Goal: Task Accomplishment & Management: Complete application form

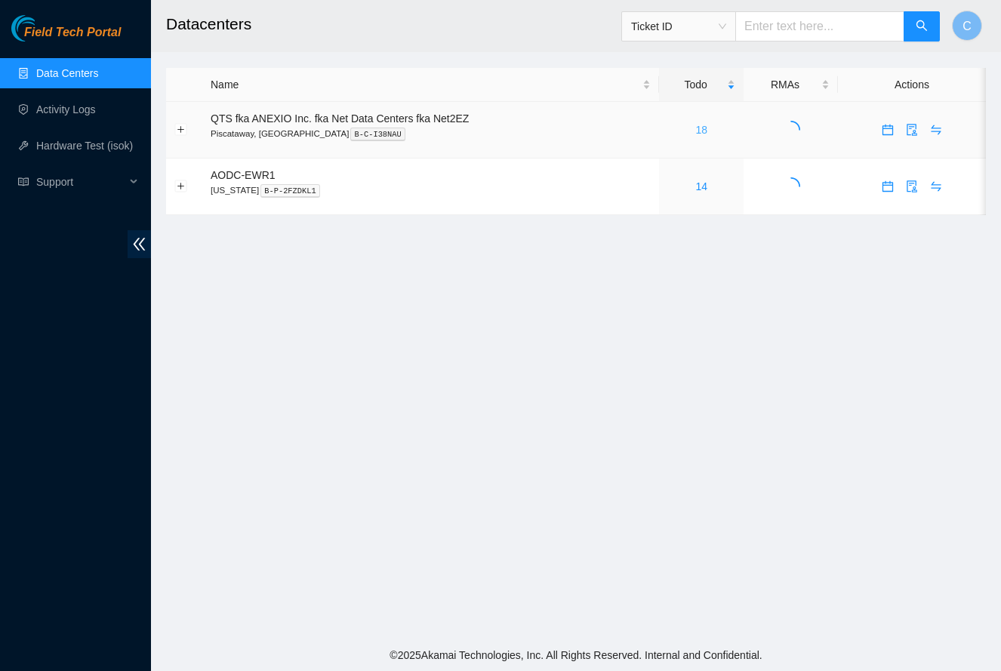
click at [707, 128] on link "18" at bounding box center [701, 130] width 12 height 12
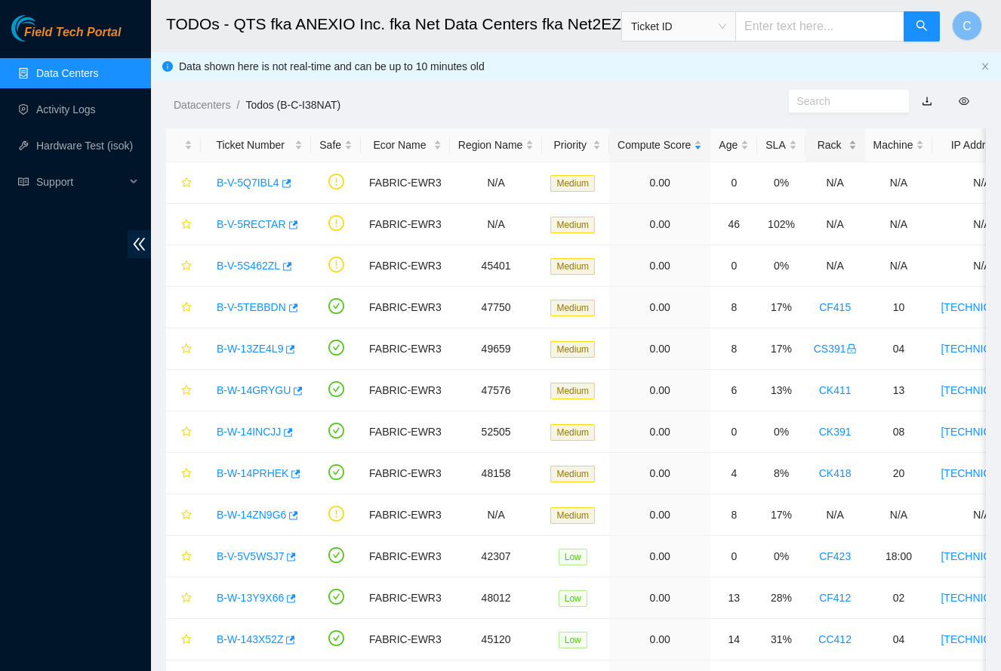
click at [837, 149] on div "Rack" at bounding box center [835, 145] width 43 height 17
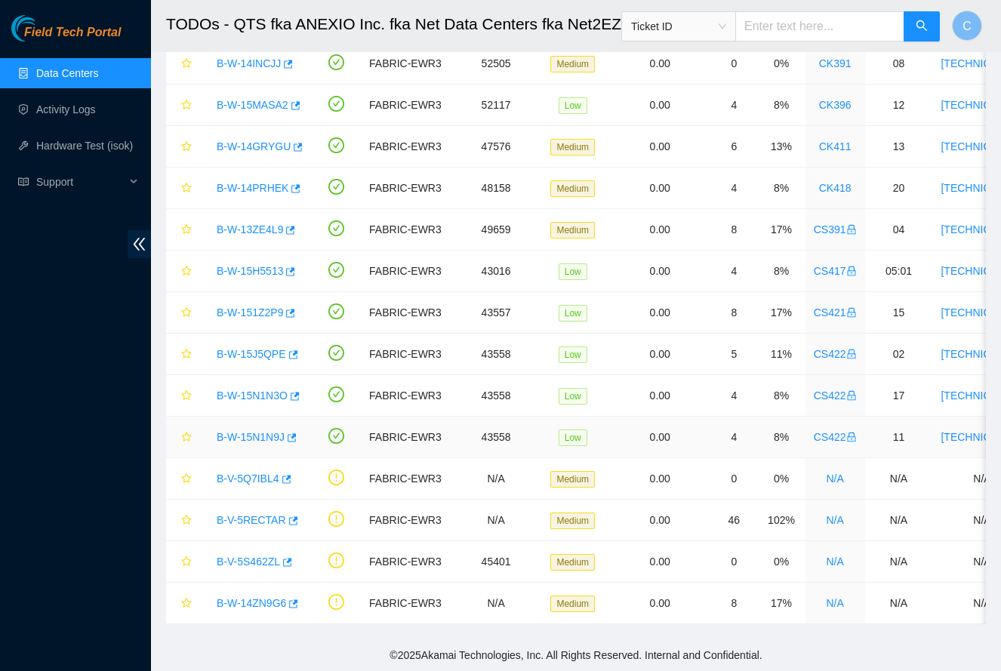
scroll to position [285, 0]
click at [258, 440] on link "B-W-15N1N9J" at bounding box center [251, 437] width 68 height 12
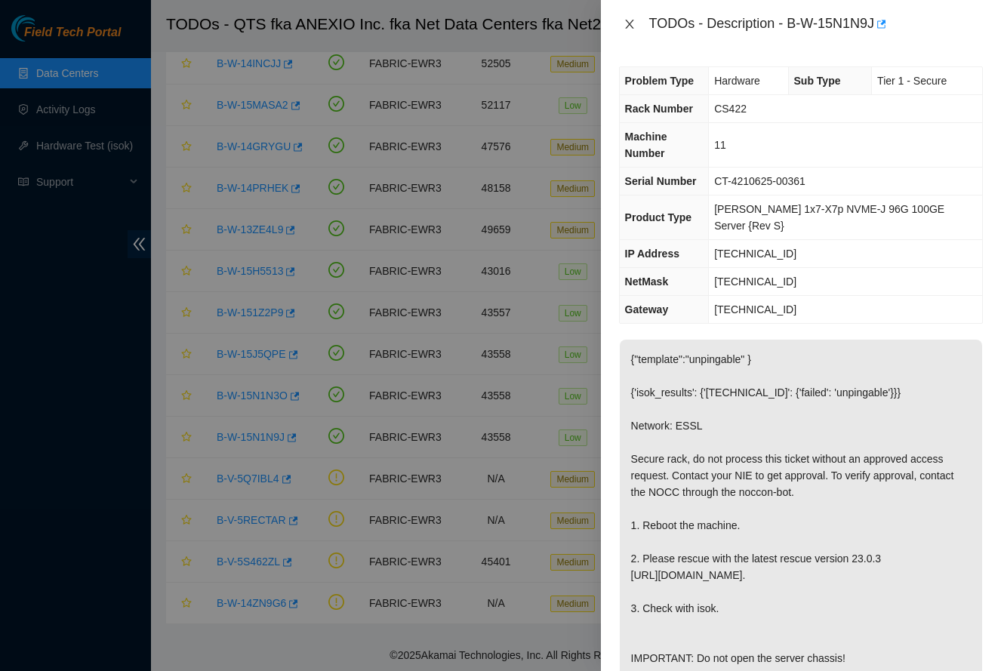
click at [630, 23] on icon "close" at bounding box center [629, 24] width 8 height 9
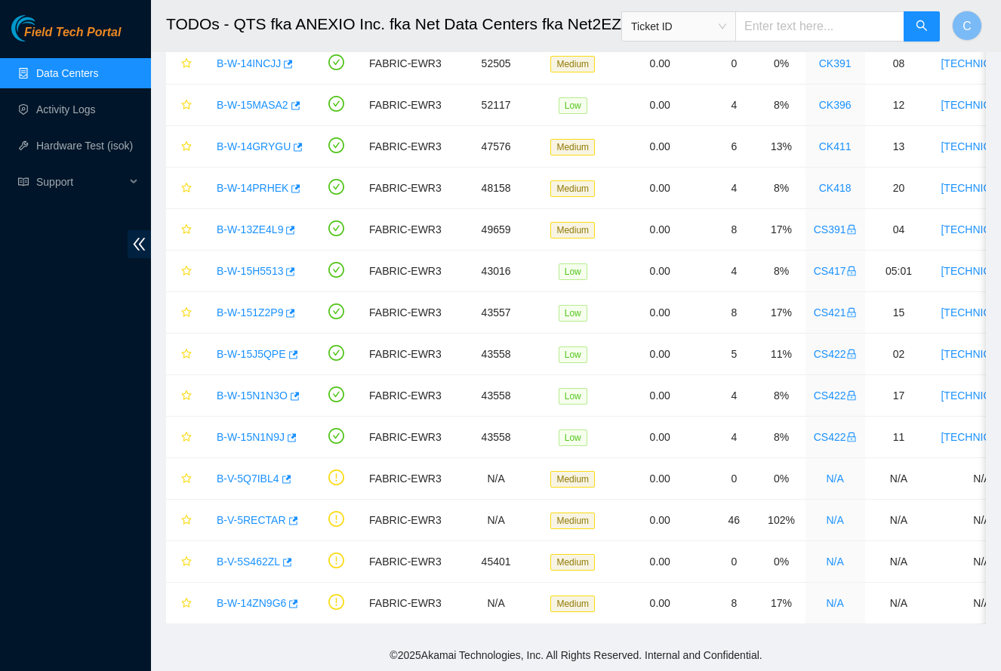
click at [1000, 23] on div "TODOs - Description - undefined Problem Type N/A Rack Number N/A Machine Number…" at bounding box center [1001, 335] width 0 height 671
click at [251, 399] on link "B-W-15N1N3O" at bounding box center [252, 396] width 71 height 12
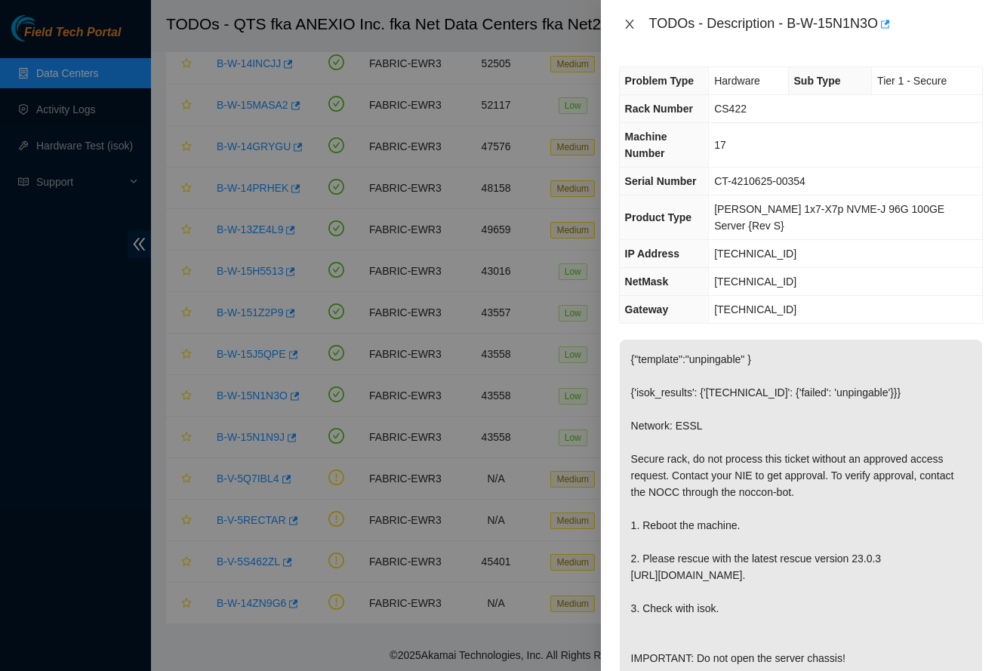
click at [628, 25] on icon "close" at bounding box center [629, 24] width 8 height 9
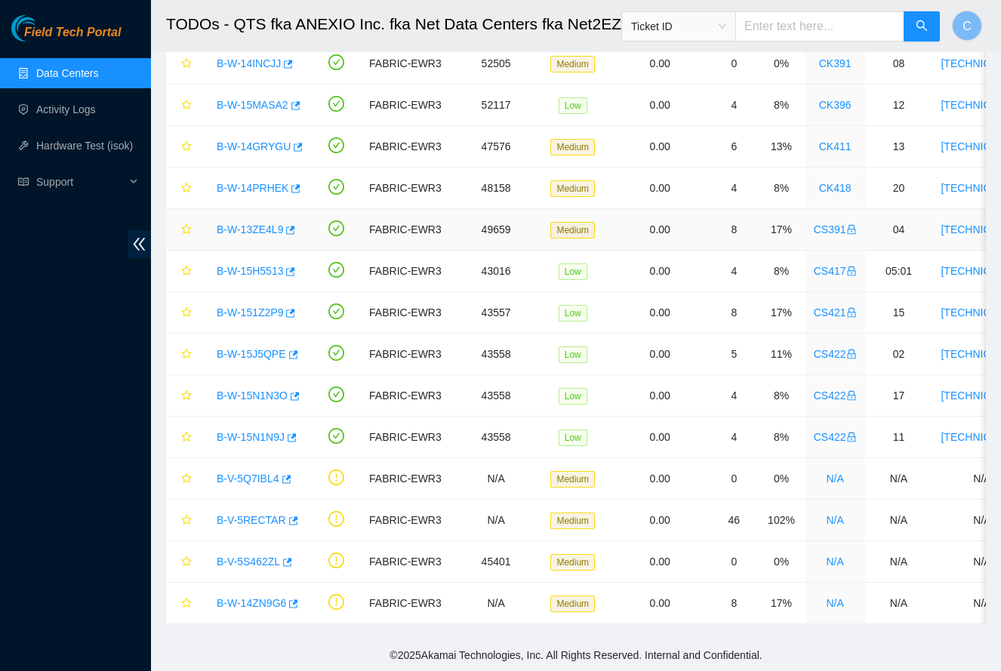
scroll to position [285, 0]
click at [258, 395] on link "B-W-15N1N3O" at bounding box center [252, 396] width 71 height 12
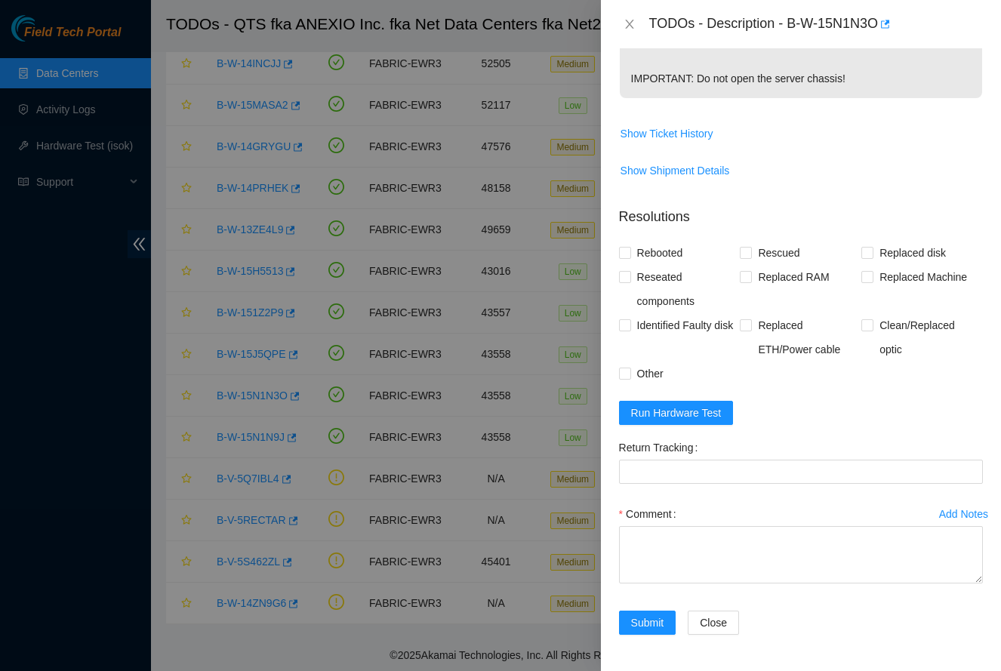
scroll to position [580, 0]
click at [761, 560] on textarea "Comment" at bounding box center [801, 554] width 364 height 57
paste textarea "-Safely powered down for ten minutes. Let power drain -Rescued and rebooted. -C…"
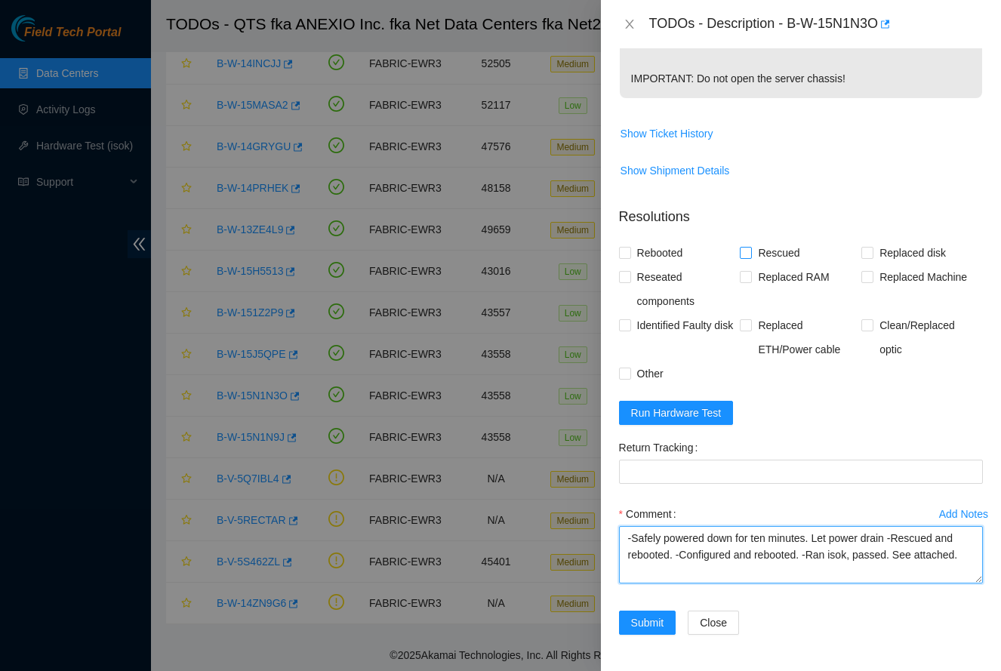
type textarea "-Safely powered down for ten minutes. Let power drain -Rescued and rebooted. -C…"
click at [763, 248] on span "Rescued" at bounding box center [779, 253] width 54 height 24
click at [750, 248] on input "Rescued" at bounding box center [745, 252] width 11 height 11
checkbox input "true"
click at [665, 253] on span "Rebooted" at bounding box center [660, 253] width 58 height 24
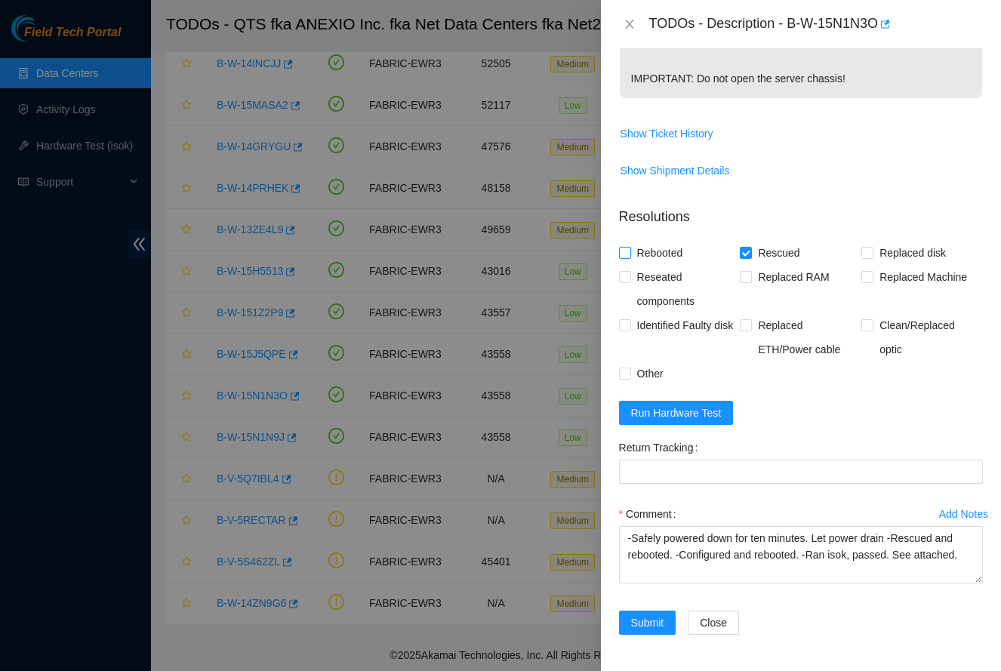
click at [630, 253] on input "Rebooted" at bounding box center [624, 252] width 11 height 11
checkbox input "true"
click at [713, 406] on span "Run Hardware Test" at bounding box center [676, 413] width 91 height 17
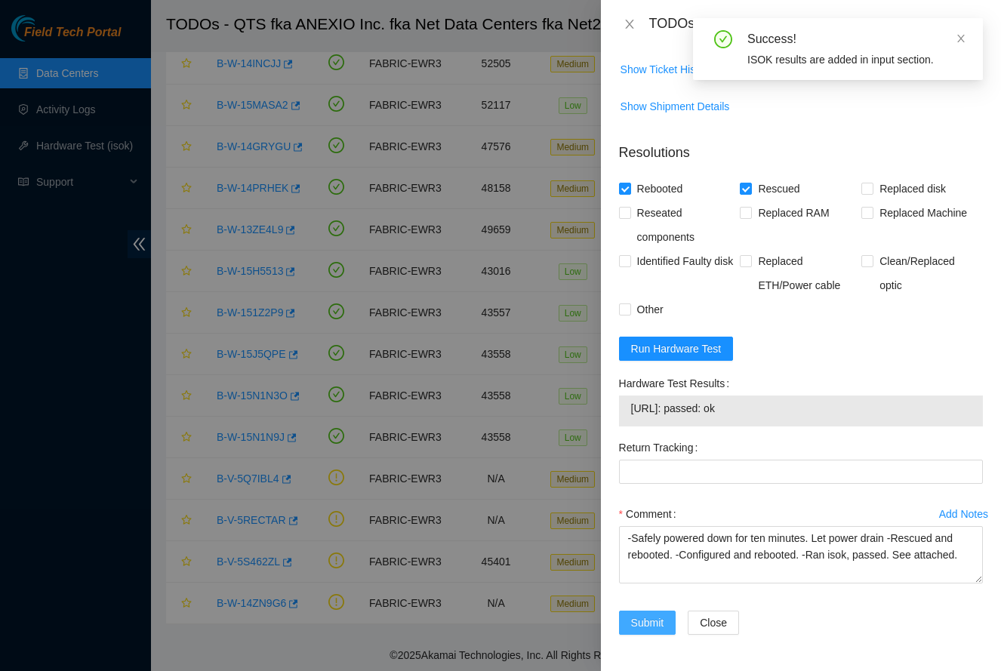
scroll to position [644, 0]
click at [638, 624] on span "Submit" at bounding box center [647, 623] width 33 height 17
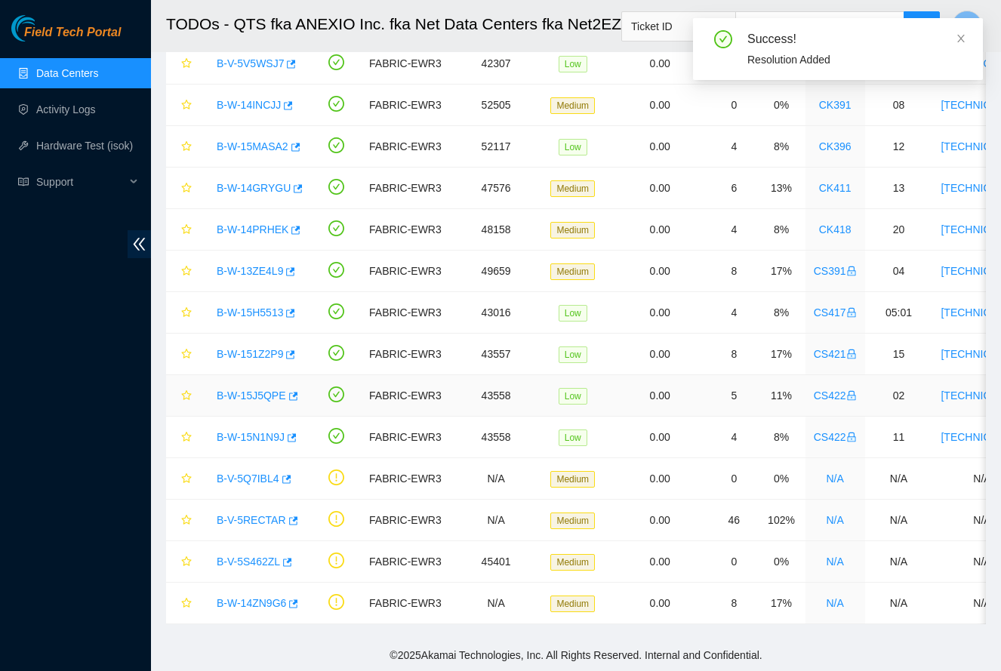
scroll to position [244, 0]
click at [257, 437] on link "B-W-15N1N9J" at bounding box center [251, 437] width 68 height 12
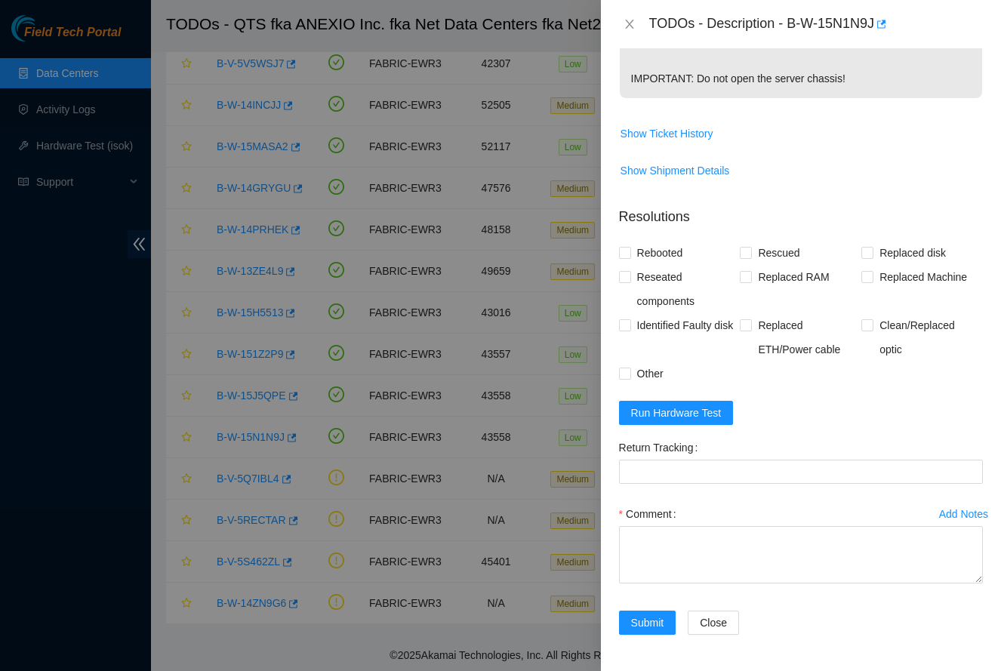
scroll to position [580, 0]
click at [722, 405] on span "Run Hardware Test" at bounding box center [676, 413] width 91 height 17
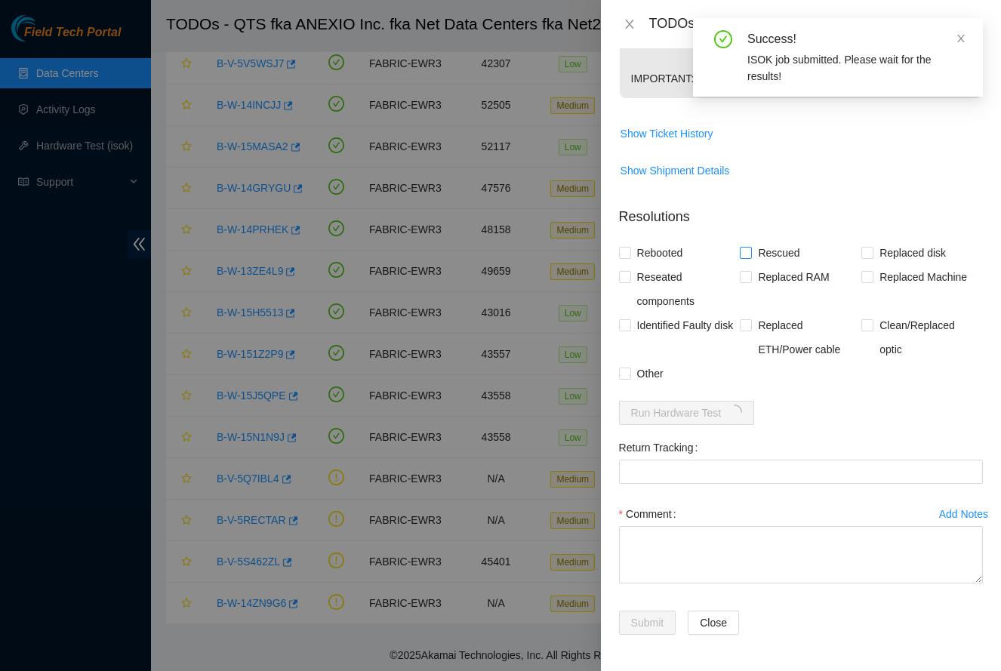
click at [781, 256] on span "Rescued" at bounding box center [779, 253] width 54 height 24
click at [750, 256] on input "Rescued" at bounding box center [745, 252] width 11 height 11
checkbox input "true"
click at [664, 248] on span "Rebooted" at bounding box center [660, 253] width 58 height 24
click at [630, 248] on input "Rebooted" at bounding box center [624, 252] width 11 height 11
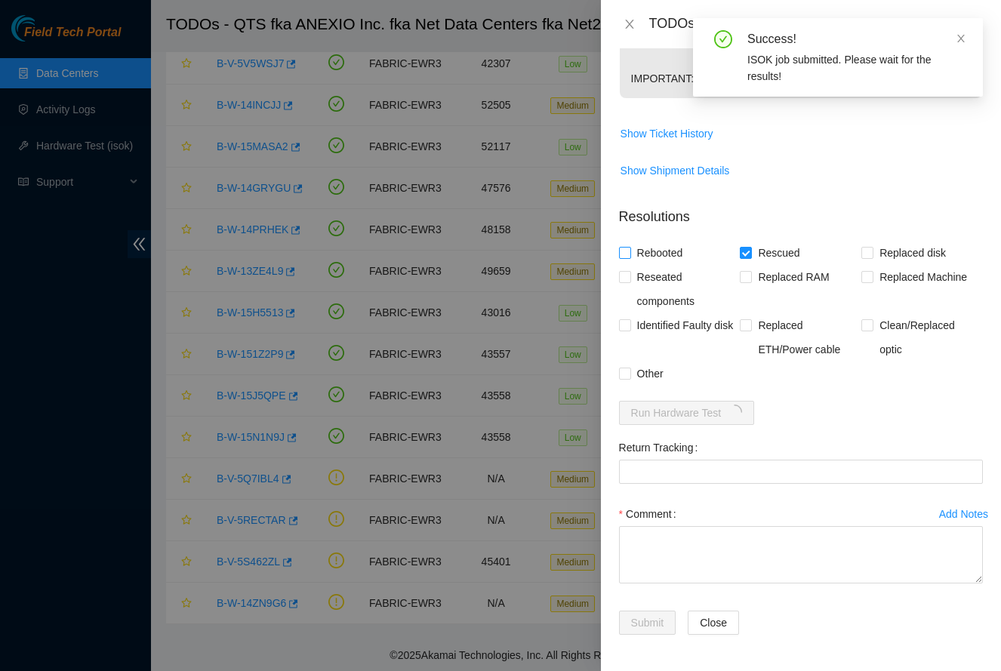
checkbox input "true"
click at [682, 559] on textarea "Comment" at bounding box center [801, 554] width 364 height 57
paste textarea "-Safely powered down for ten minutes. Let power drain -Rescued and rebooted. -C…"
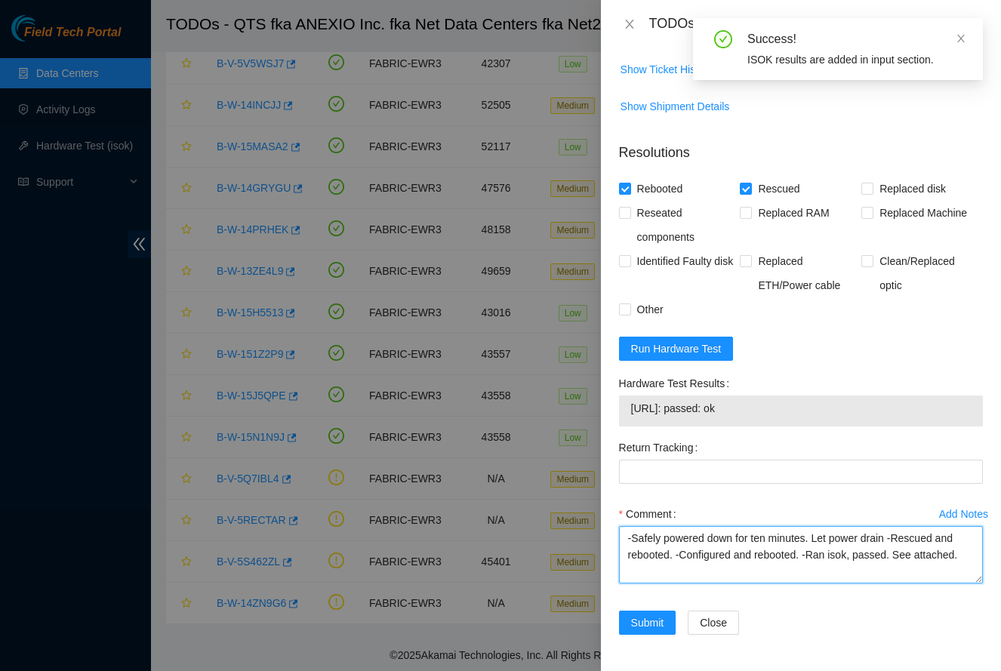
scroll to position [644, 0]
type textarea "-Safely powered down for ten minutes. Let power drain -Rescued and rebooted. -C…"
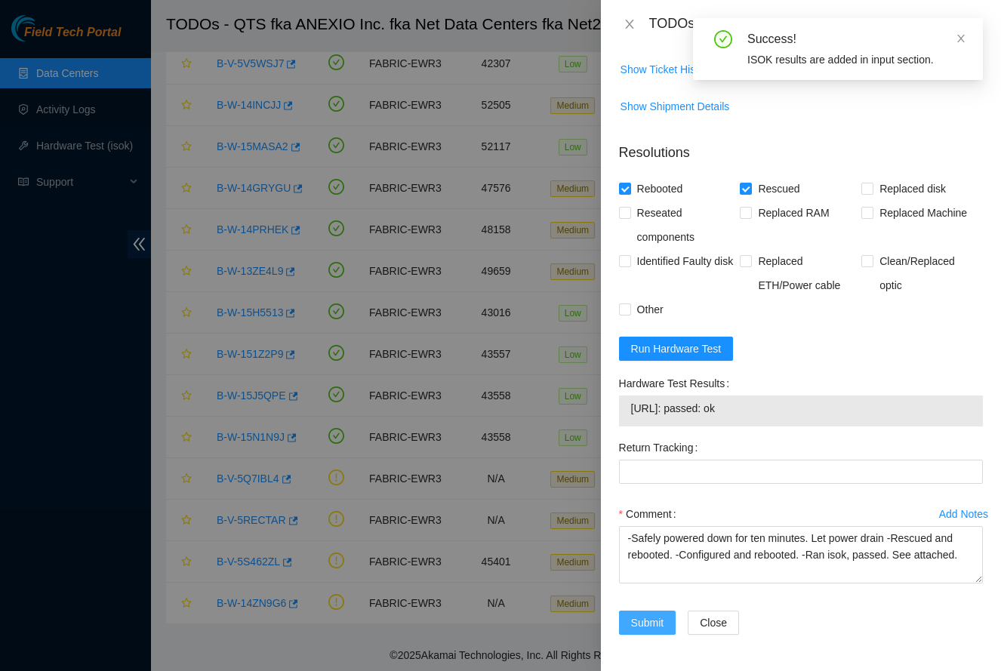
click at [649, 627] on span "Submit" at bounding box center [647, 623] width 33 height 17
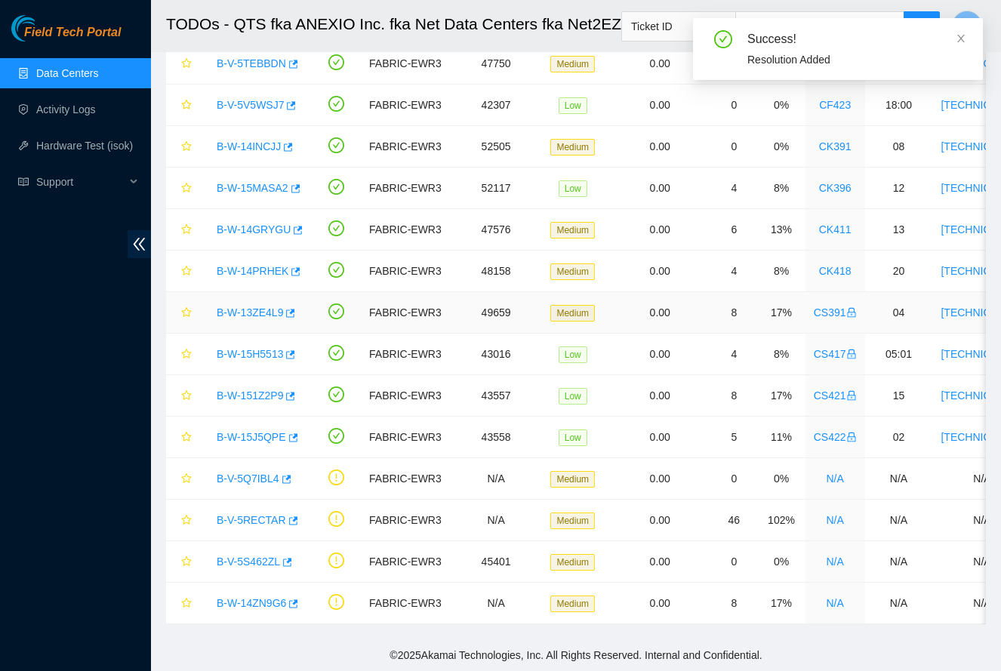
scroll to position [202, 0]
click at [256, 438] on link "B-W-15J5QPE" at bounding box center [251, 437] width 69 height 12
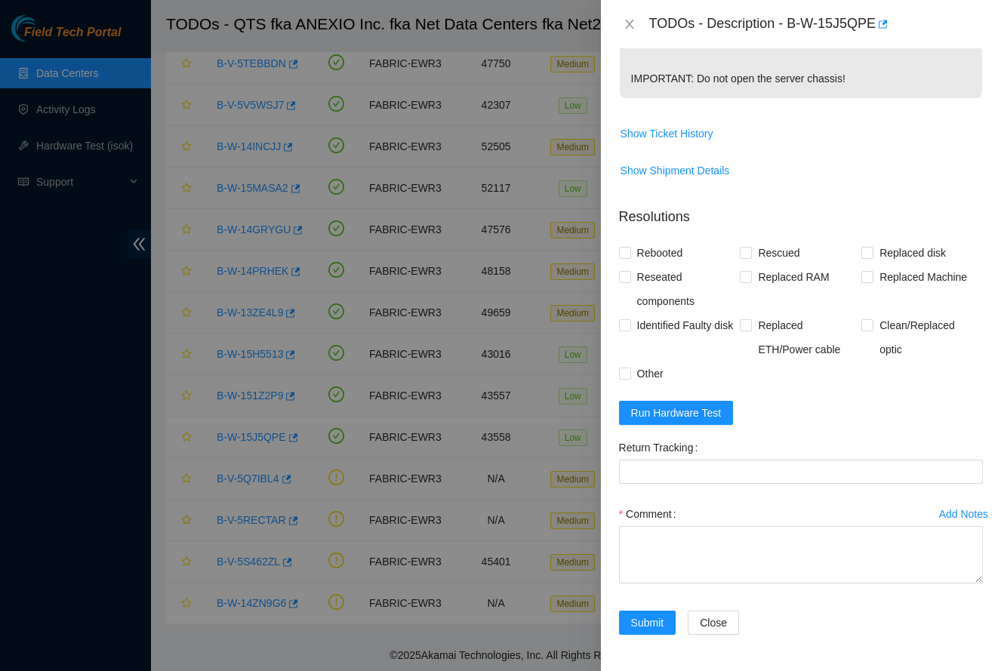
scroll to position [580, 0]
click at [695, 566] on textarea "Comment" at bounding box center [801, 554] width 364 height 57
paste textarea "-Safely powered down for ten minutes. Let power drain -Rescued and rebooted. -C…"
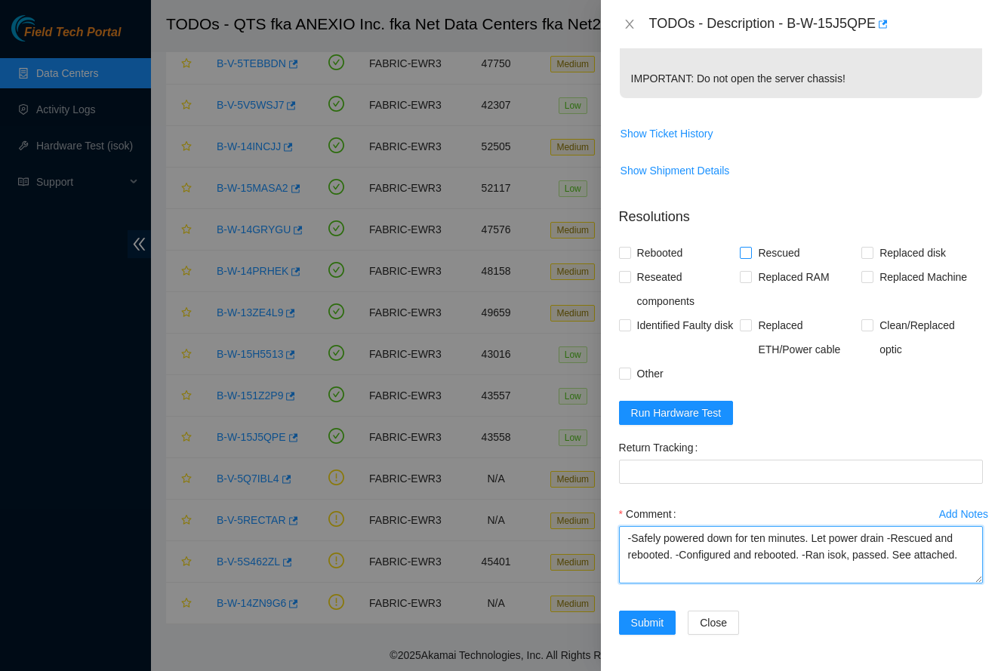
type textarea "-Safely powered down for ten minutes. Let power drain -Rescued and rebooted. -C…"
click at [763, 242] on span "Rescued" at bounding box center [779, 253] width 54 height 24
click at [750, 247] on input "Rescued" at bounding box center [745, 252] width 11 height 11
checkbox input "true"
click at [607, 247] on div "Problem Type Hardware Sub Type Tier 1 - Secure Rack Number CS422 Machine Number…" at bounding box center [801, 359] width 400 height 623
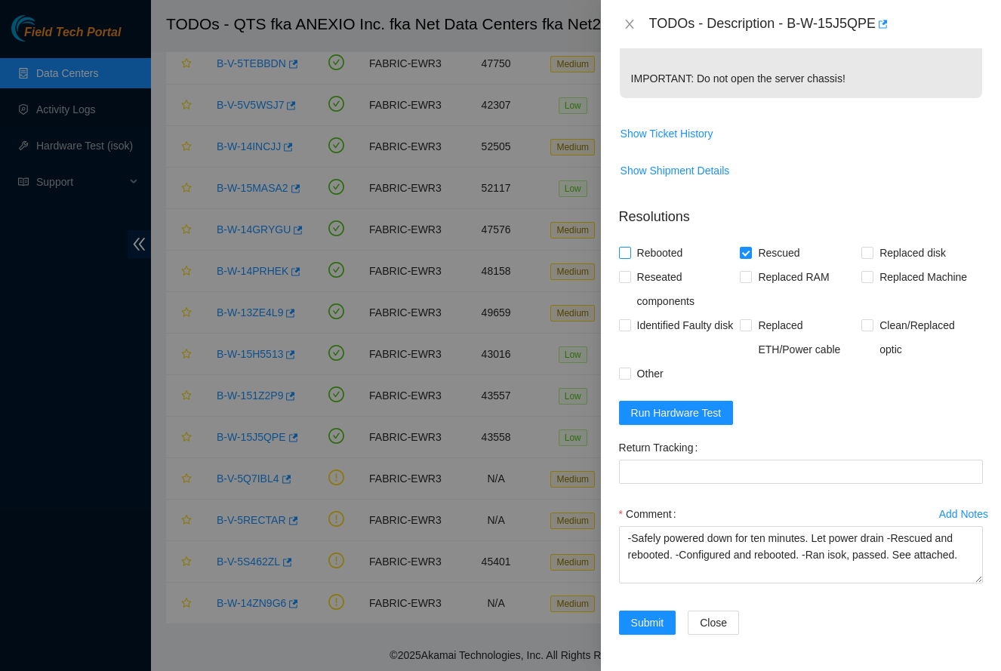
click at [654, 260] on span "Rebooted" at bounding box center [660, 253] width 58 height 24
click at [630, 257] on input "Rebooted" at bounding box center [624, 252] width 11 height 11
checkbox input "true"
click at [719, 416] on span "Run Hardware Test" at bounding box center [676, 413] width 91 height 17
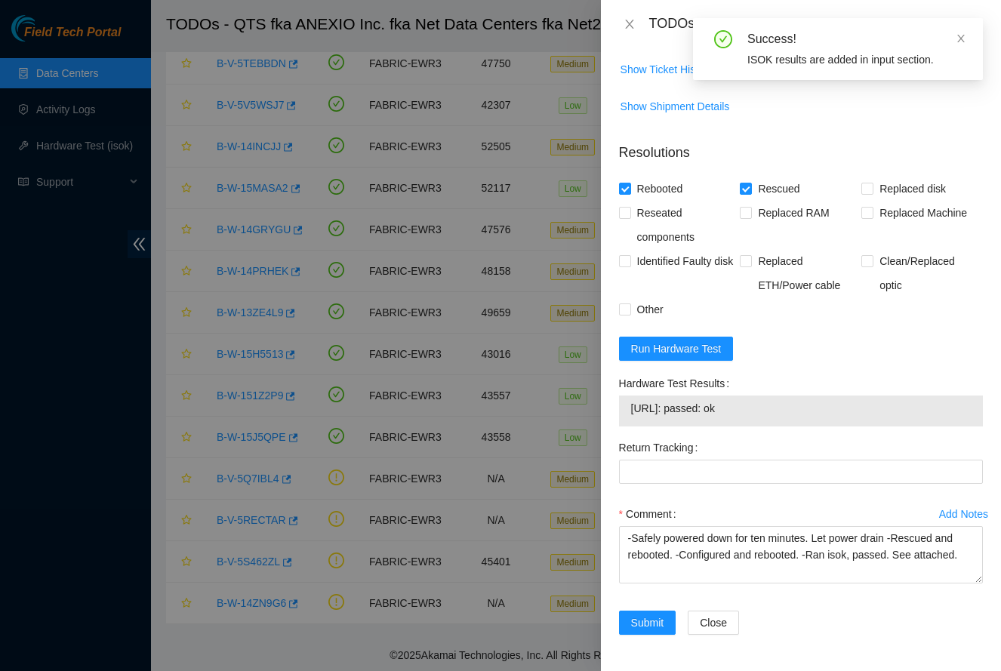
scroll to position [644, 0]
click at [639, 638] on div "Submit" at bounding box center [647, 632] width 69 height 42
click at [639, 617] on span "Submit" at bounding box center [647, 623] width 33 height 17
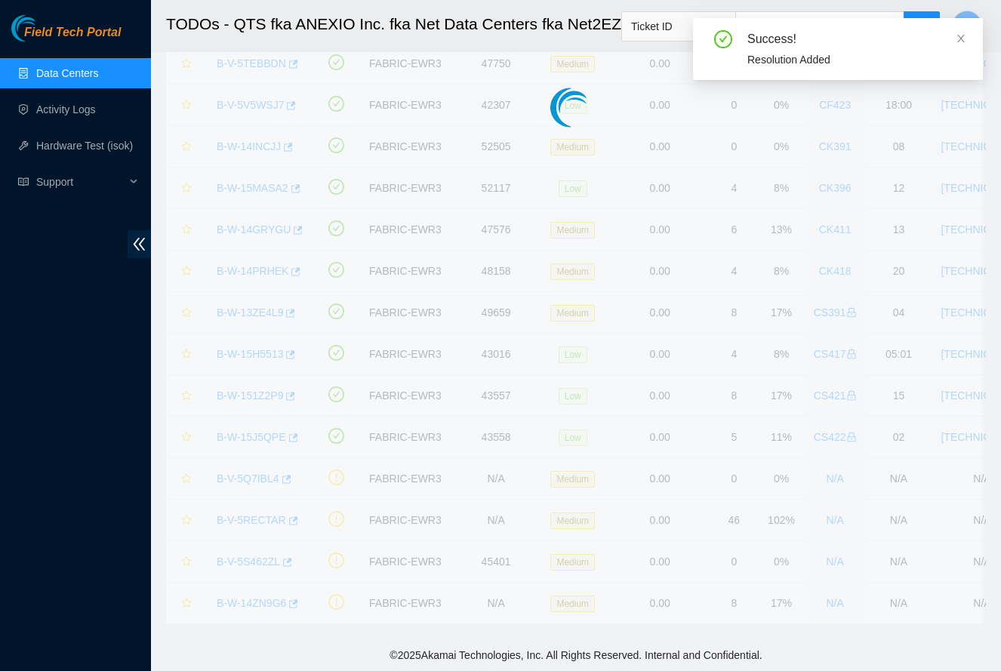
scroll to position [161, 0]
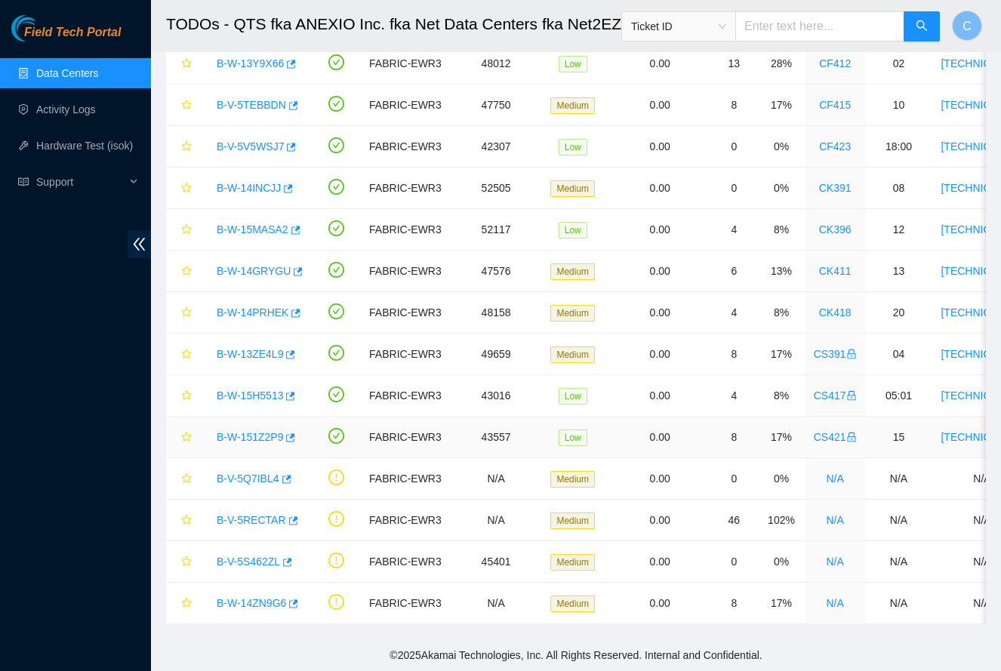
click at [242, 437] on link "B-W-151Z2P9" at bounding box center [250, 437] width 66 height 12
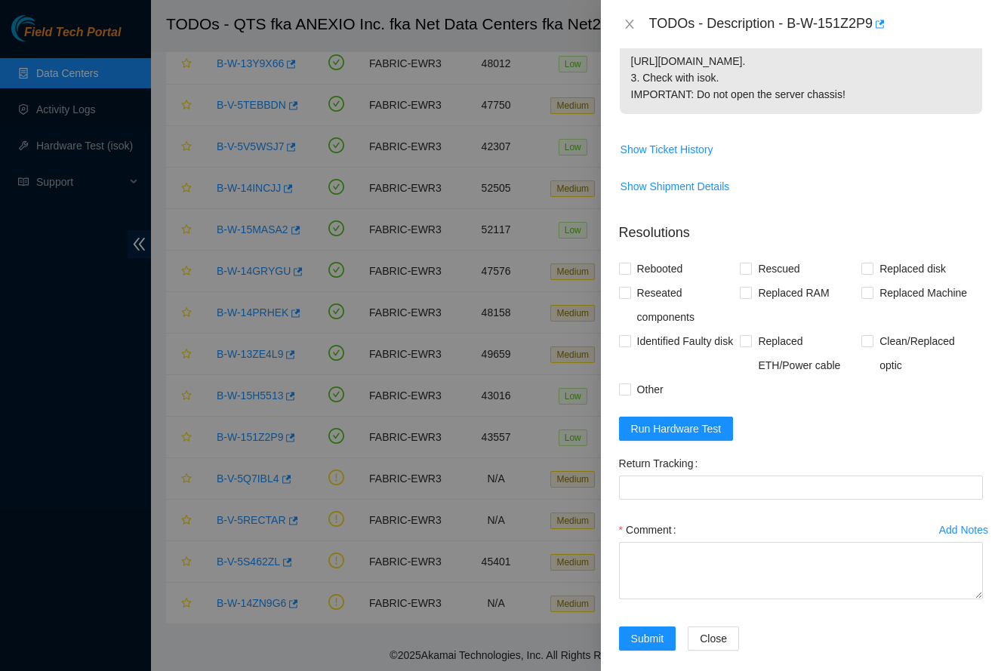
scroll to position [497, 0]
click at [627, 263] on input "Rebooted" at bounding box center [624, 268] width 11 height 11
checkbox input "true"
click at [751, 263] on span at bounding box center [746, 269] width 12 height 12
click at [750, 263] on input "Rescued" at bounding box center [745, 268] width 11 height 11
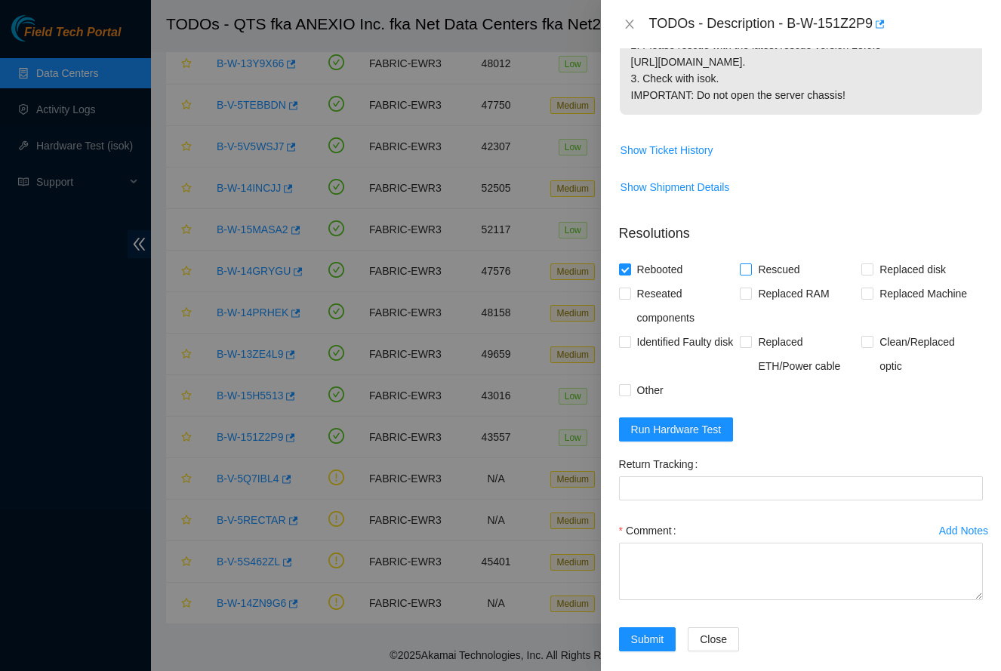
checkbox input "true"
click at [707, 550] on textarea "Comment" at bounding box center [801, 571] width 364 height 57
paste textarea "-Safely powered down for ten minutes. Let power drain -Rescued and rebooted. -C…"
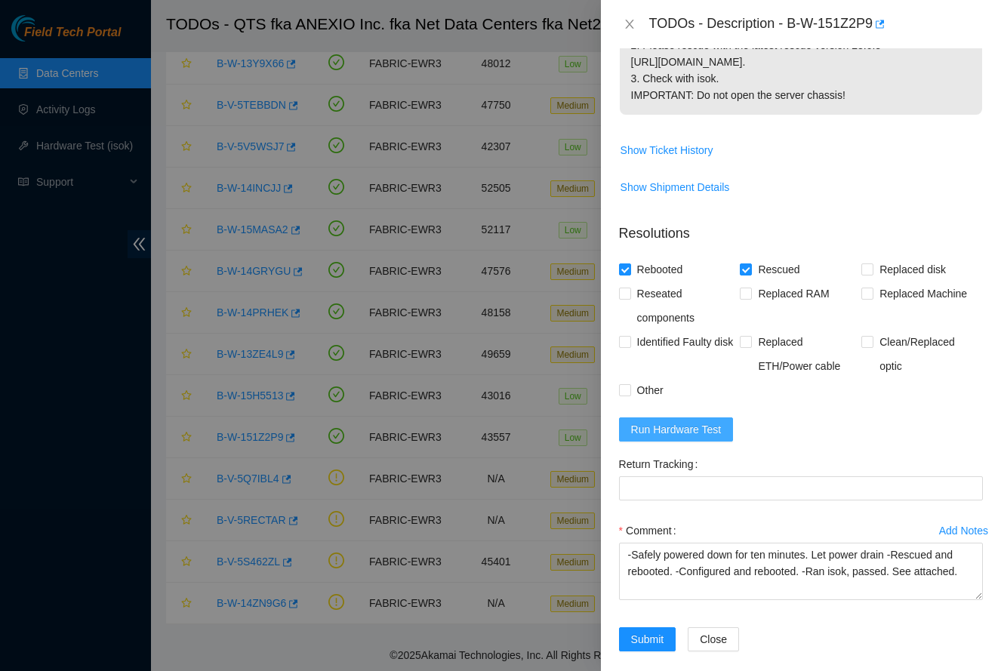
click at [705, 421] on span "Run Hardware Test" at bounding box center [676, 429] width 91 height 17
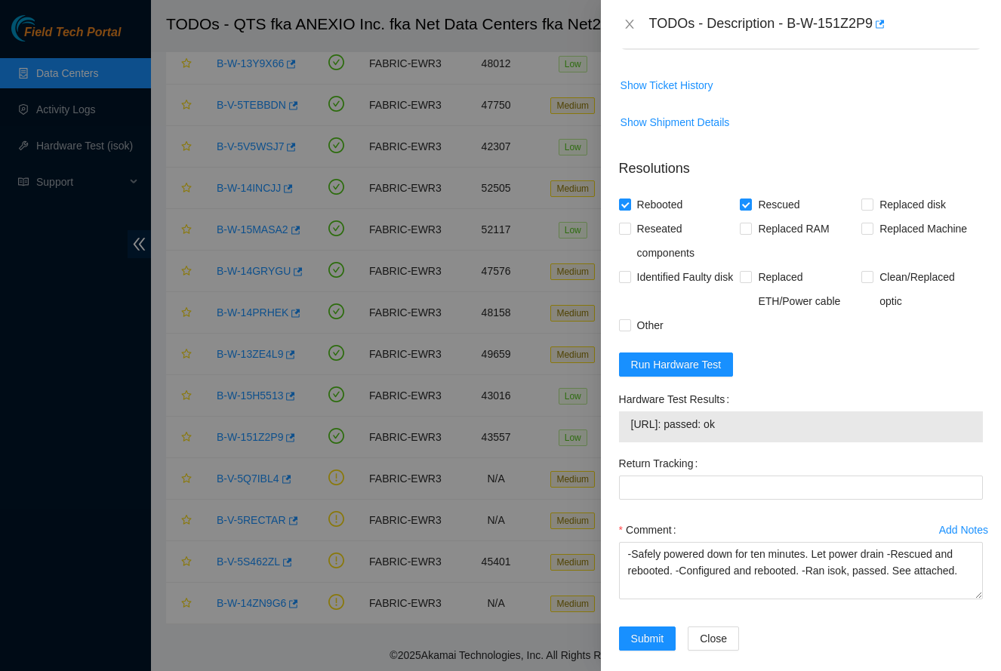
scroll to position [561, 0]
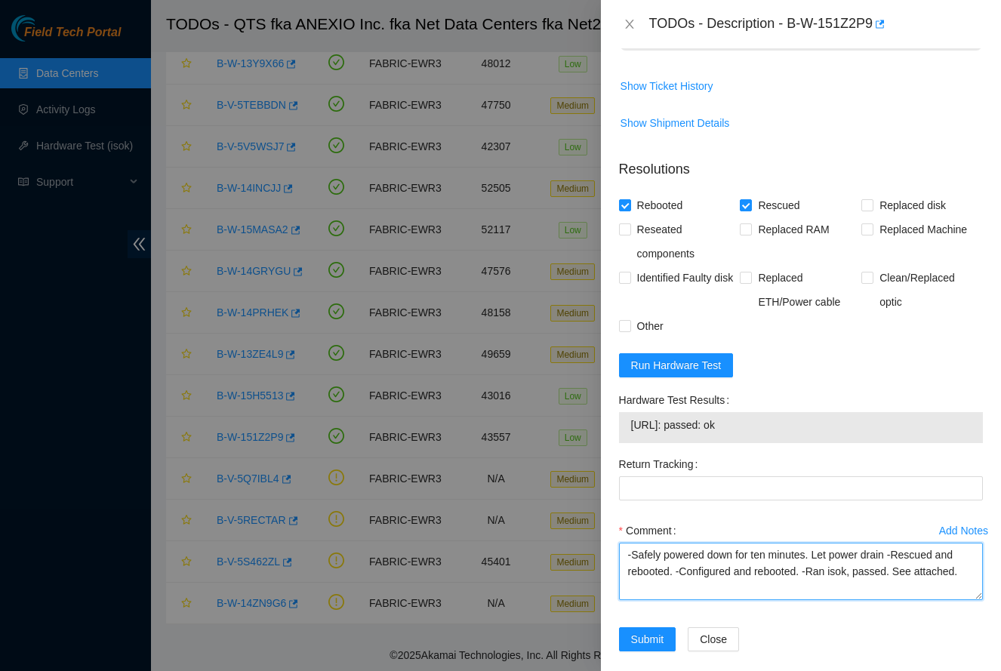
click at [897, 543] on textarea "-Safely powered down for ten minutes. Let power drain -Rescued and rebooted. -C…" at bounding box center [801, 571] width 364 height 57
type textarea "-Safely powered down for ten minutes. Let power drain -Reseated all disks. -Res…"
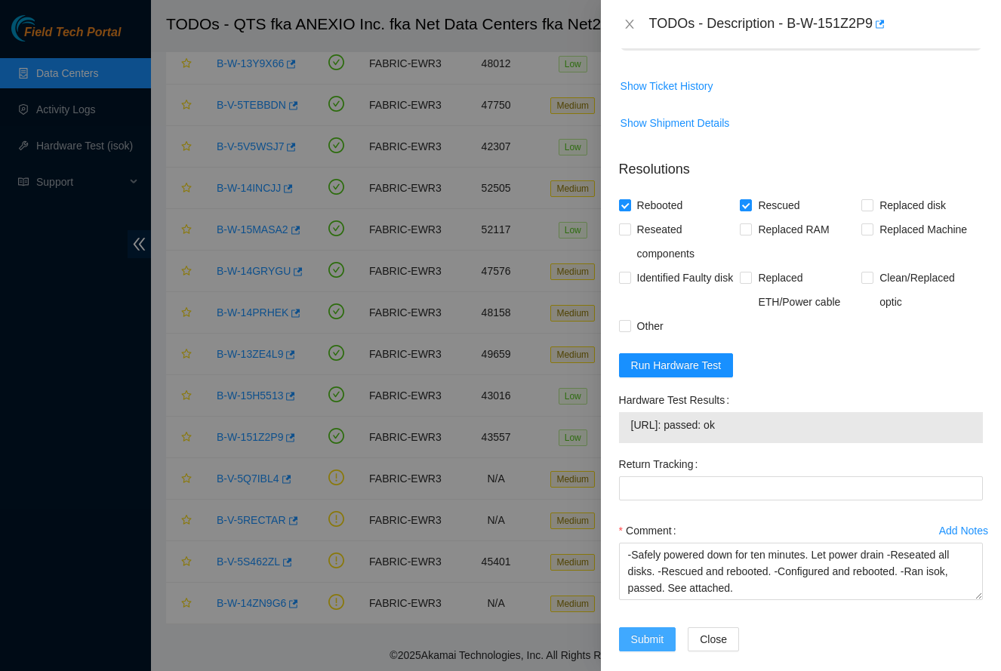
click at [656, 631] on span "Submit" at bounding box center [647, 639] width 33 height 17
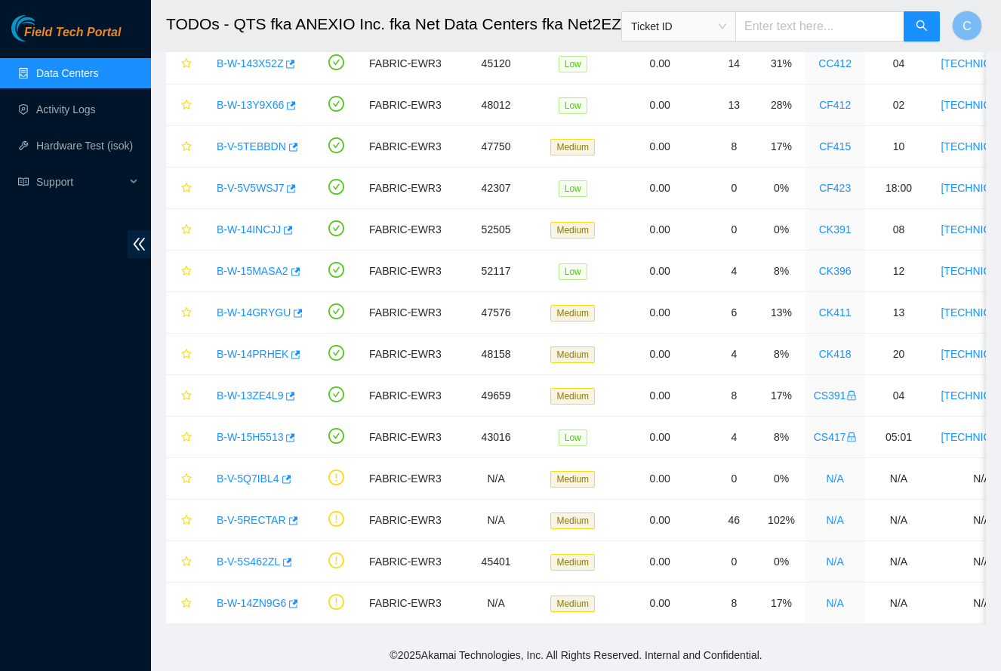
scroll to position [119, 0]
click at [251, 439] on link "B-W-15H5513" at bounding box center [250, 437] width 66 height 12
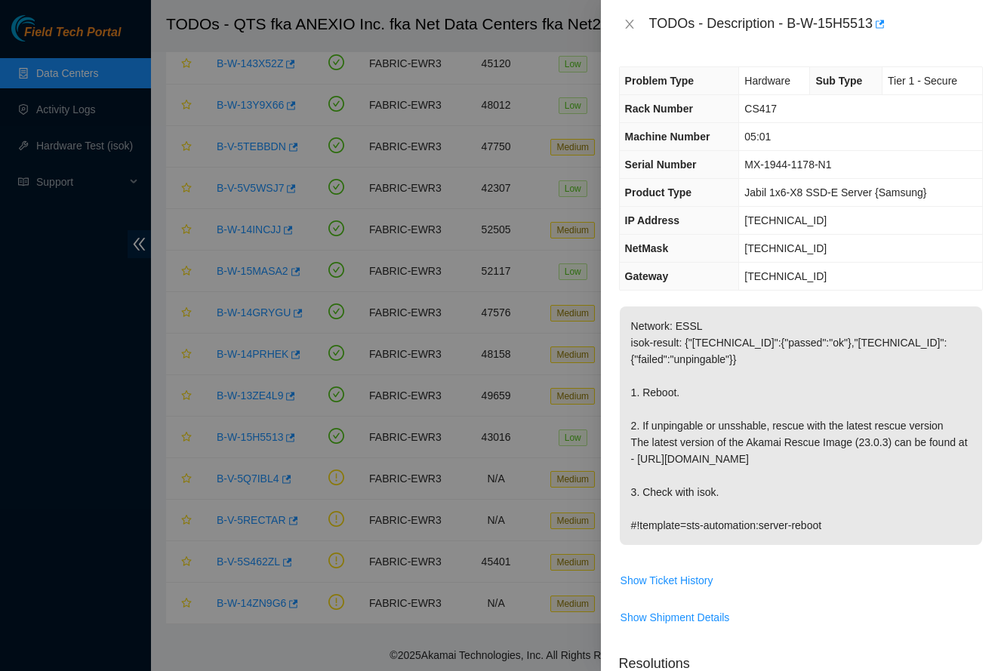
scroll to position [0, 0]
click at [627, 23] on icon "close" at bounding box center [630, 24] width 12 height 12
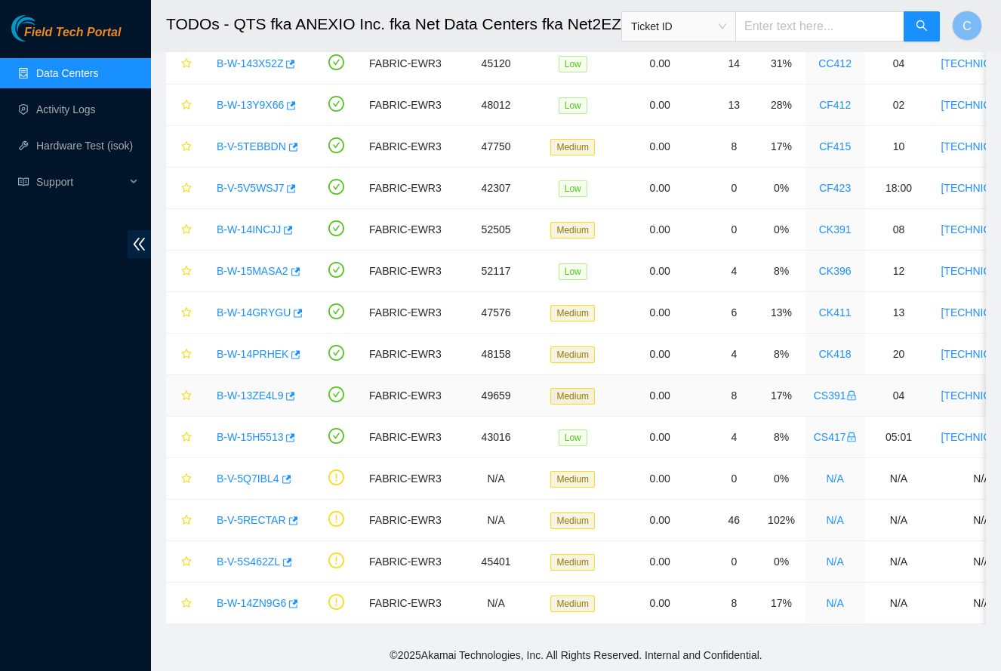
click at [235, 392] on link "B-W-13ZE4L9" at bounding box center [250, 396] width 66 height 12
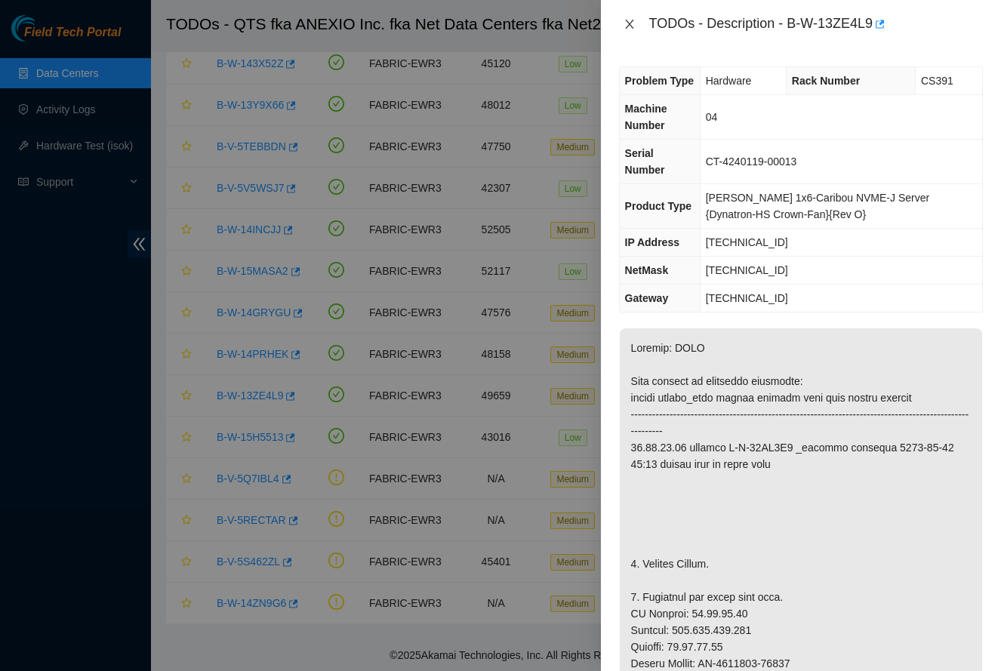
click at [636, 26] on button "Close" at bounding box center [629, 24] width 21 height 14
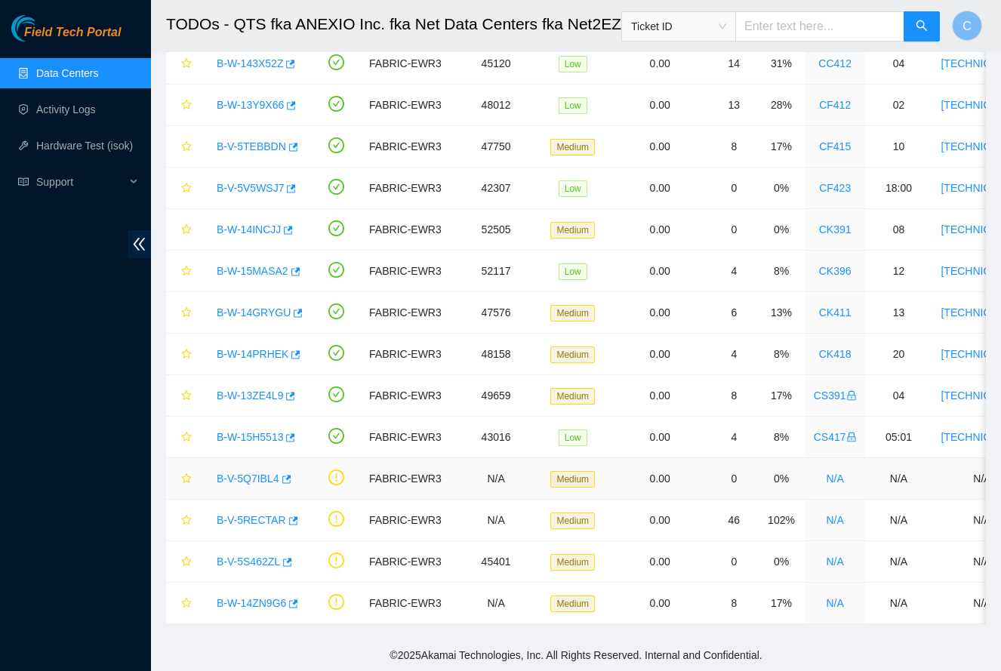
click at [251, 479] on link "B-V-5Q7IBL4" at bounding box center [248, 479] width 63 height 12
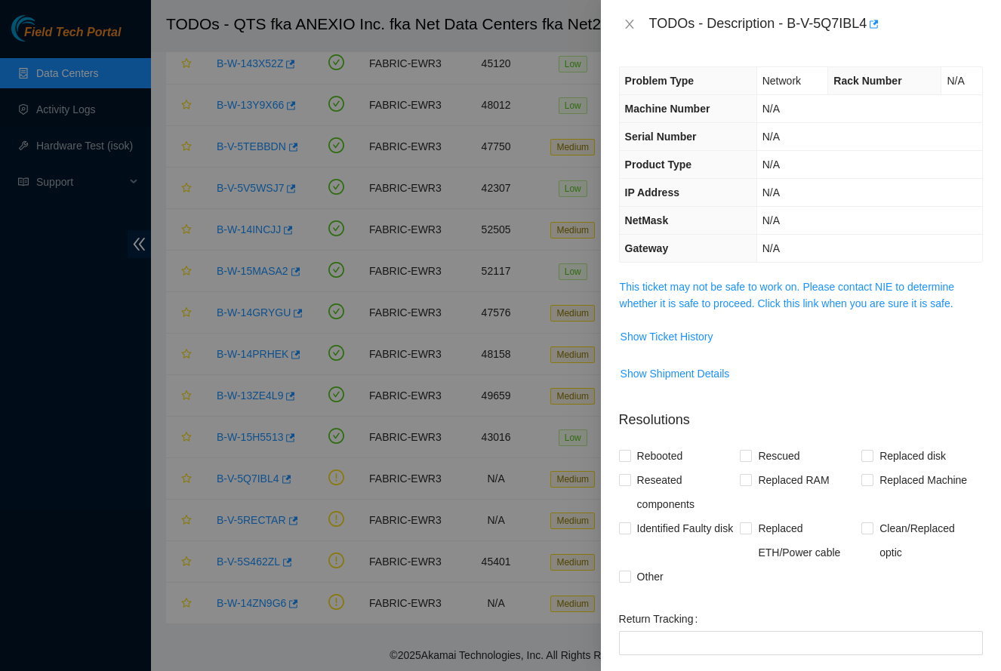
click at [726, 310] on span "This ticket may not be safe to work on. Please contact NIE to determine whether…" at bounding box center [801, 295] width 362 height 33
click at [728, 299] on link "This ticket may not be safe to work on. Please contact NIE to determine whether…" at bounding box center [787, 295] width 335 height 29
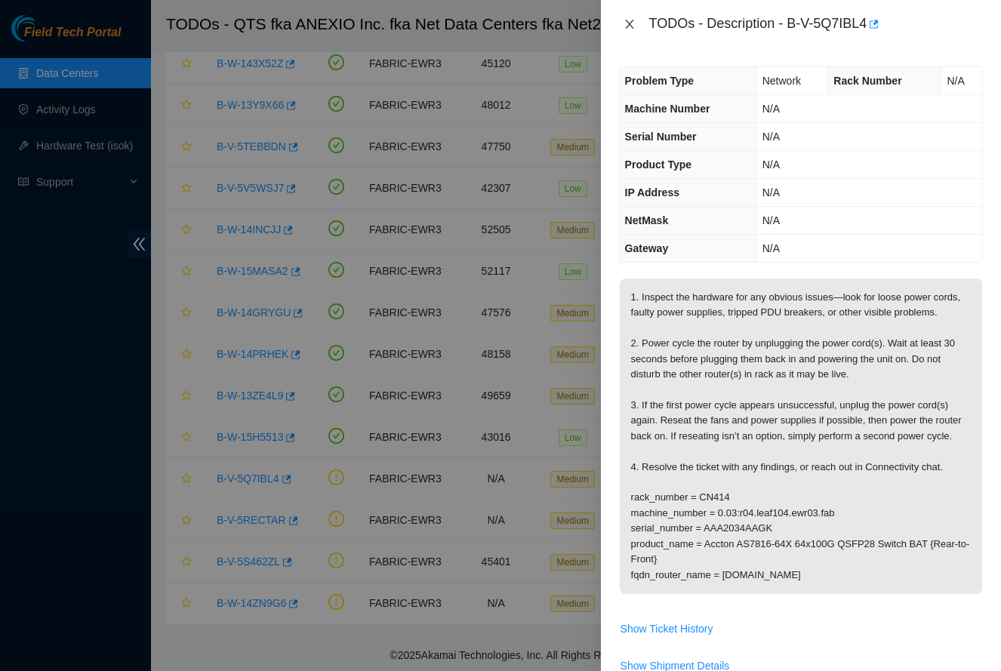
click at [633, 26] on icon "close" at bounding box center [630, 24] width 12 height 12
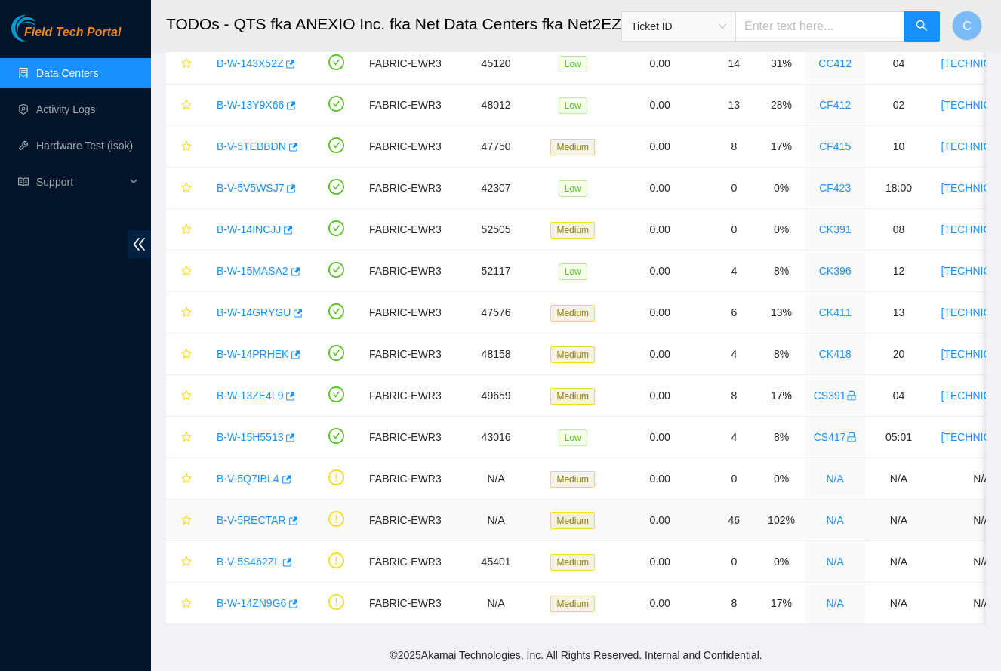
click at [245, 519] on link "B-V-5RECTAR" at bounding box center [251, 520] width 69 height 12
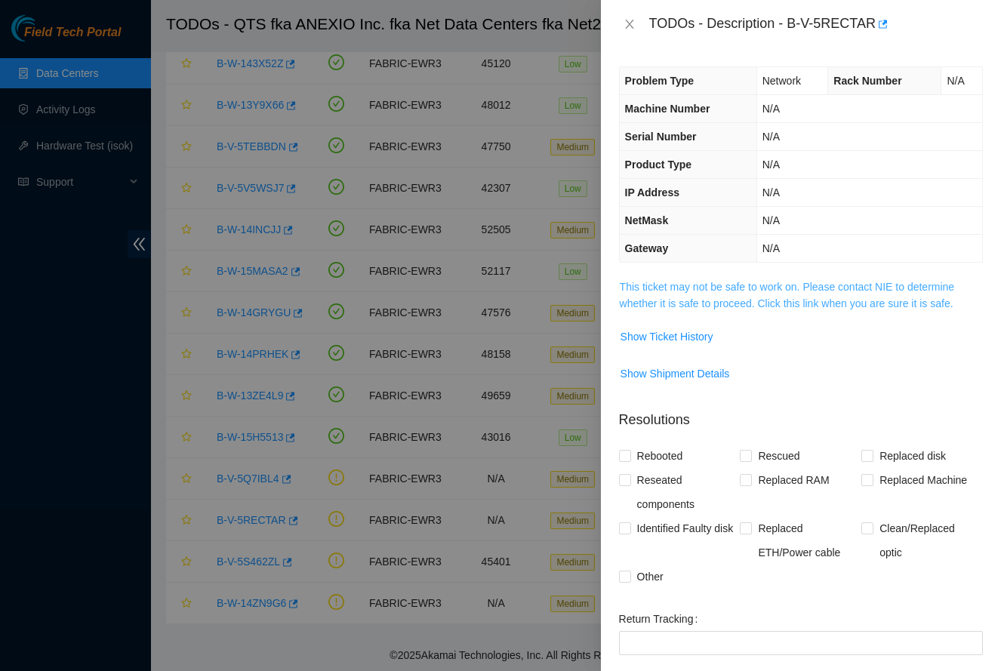
click at [764, 307] on link "This ticket may not be safe to work on. Please contact NIE to determine whether…" at bounding box center [787, 295] width 335 height 29
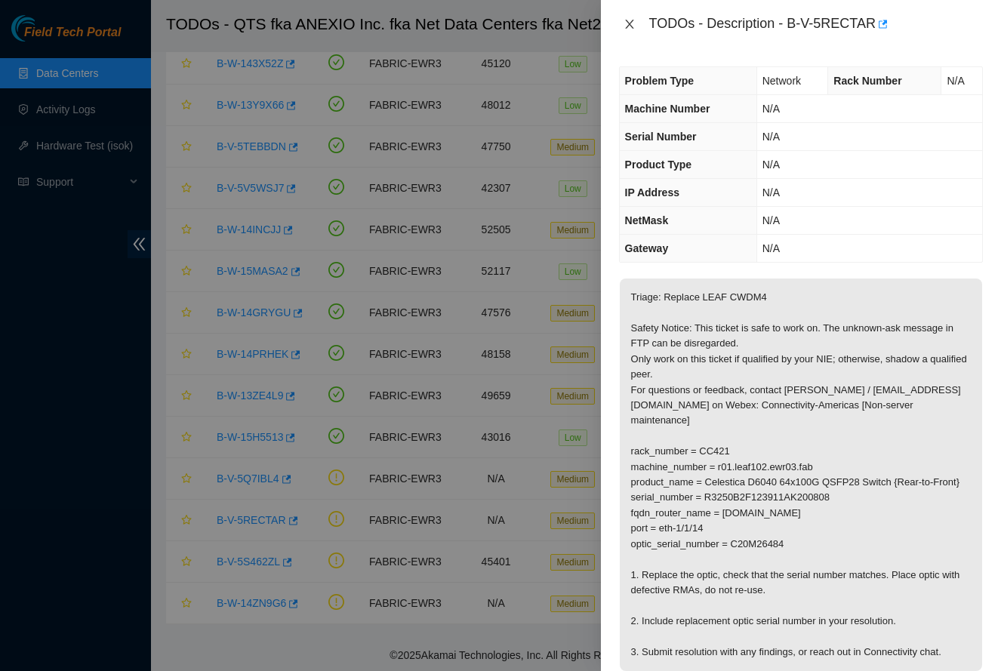
click at [627, 25] on icon "close" at bounding box center [630, 24] width 12 height 12
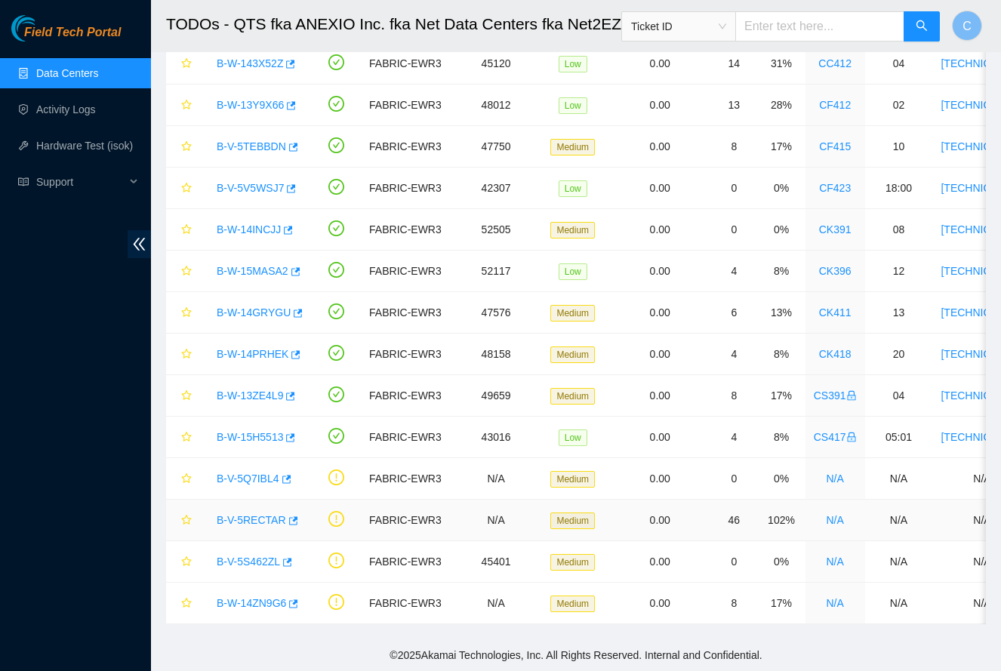
click at [244, 520] on link "B-V-5RECTAR" at bounding box center [251, 520] width 69 height 12
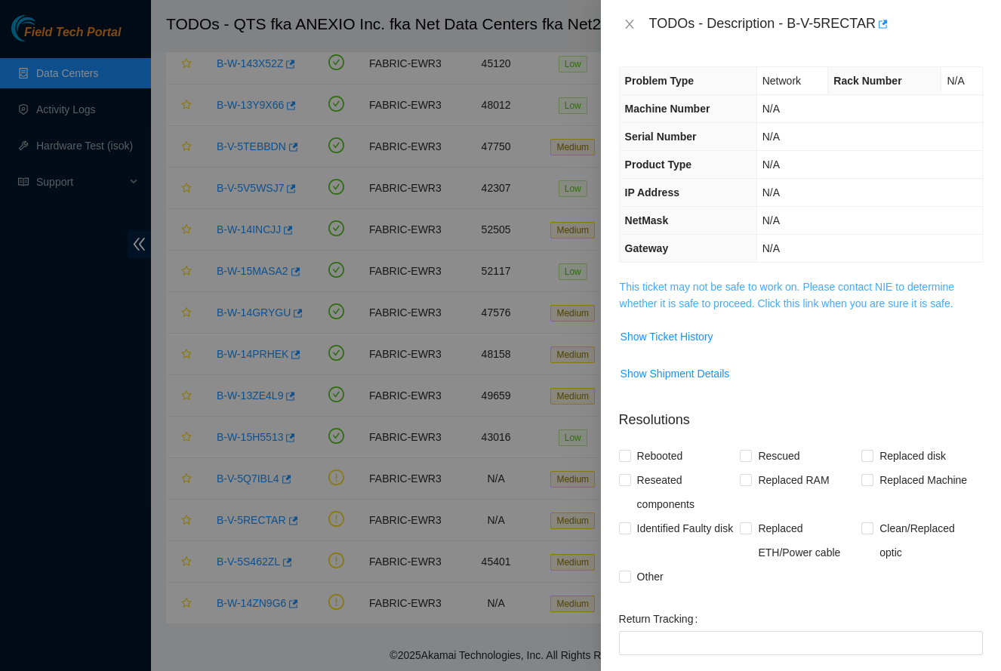
click at [762, 303] on link "This ticket may not be safe to work on. Please contact NIE to determine whether…" at bounding box center [787, 295] width 335 height 29
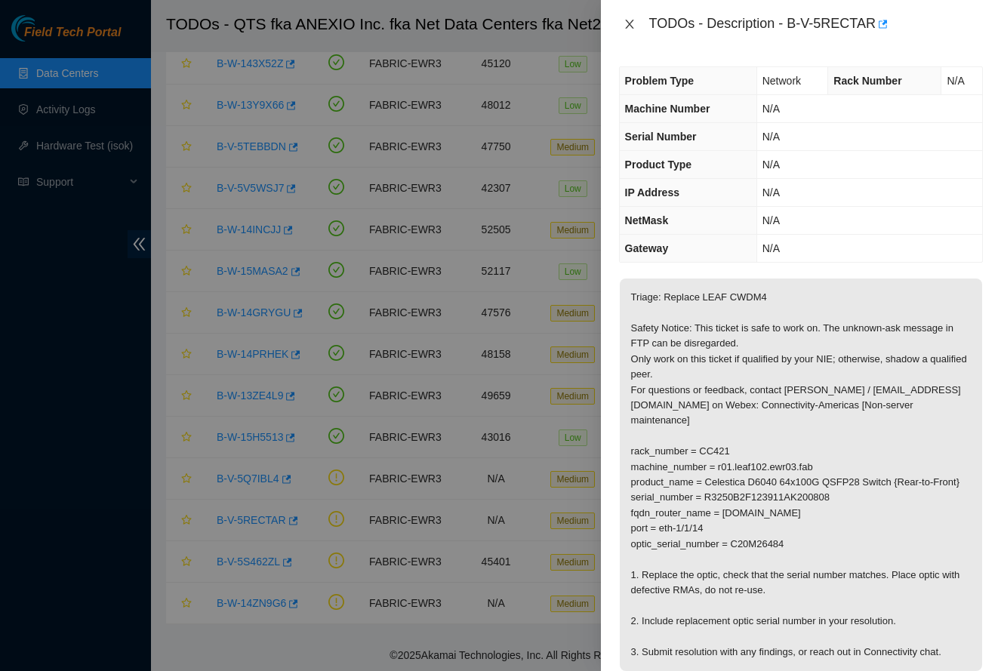
click at [631, 24] on icon "close" at bounding box center [630, 24] width 12 height 12
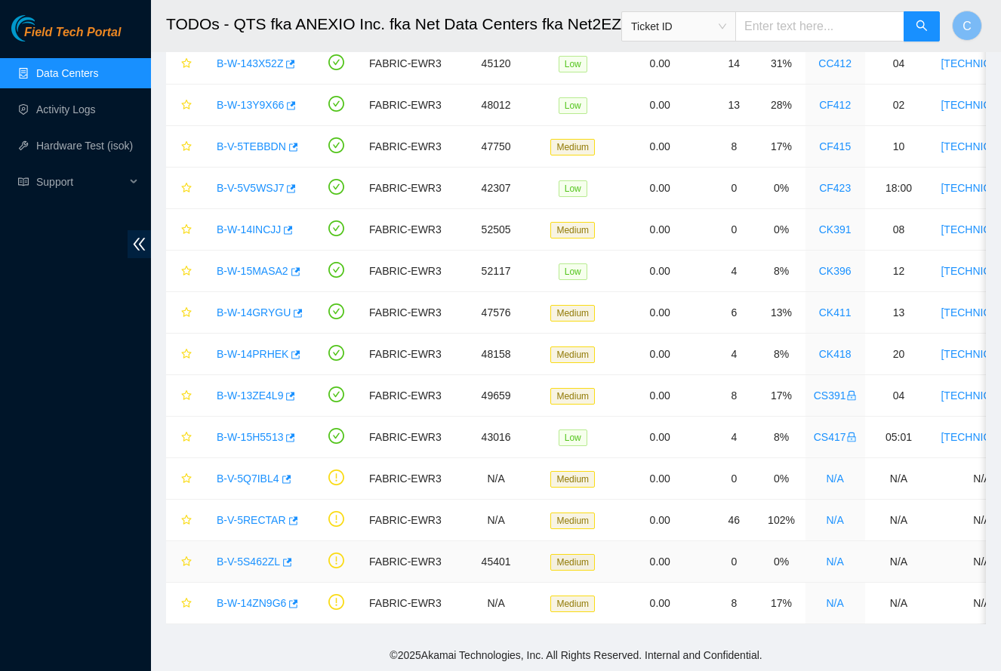
scroll to position [119, 0]
click at [261, 561] on link "B-V-5S462ZL" at bounding box center [248, 562] width 63 height 12
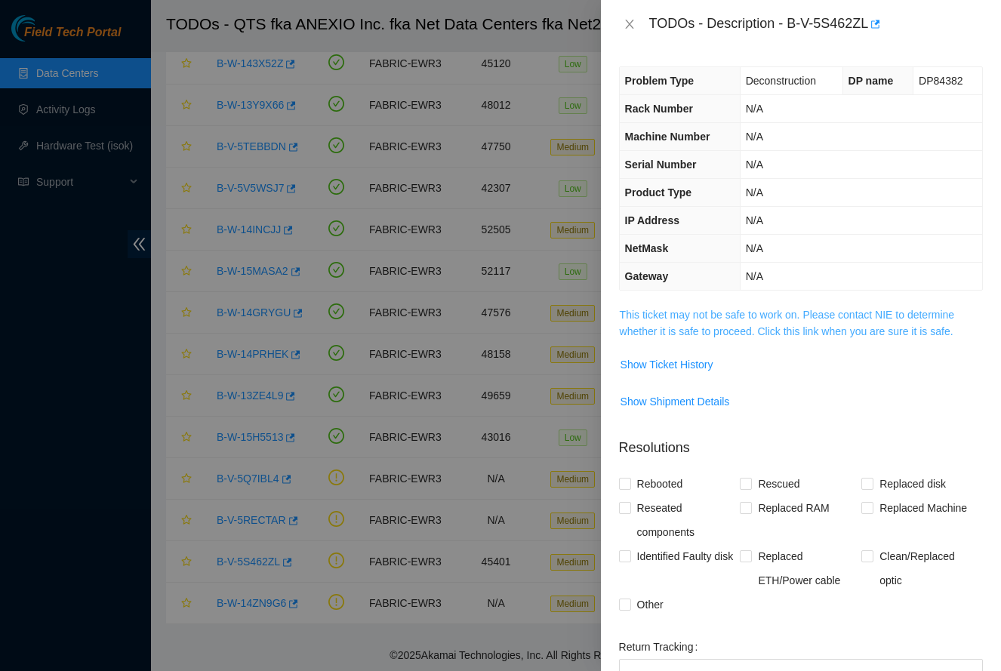
click at [757, 336] on link "This ticket may not be safe to work on. Please contact NIE to determine whether…" at bounding box center [787, 323] width 335 height 29
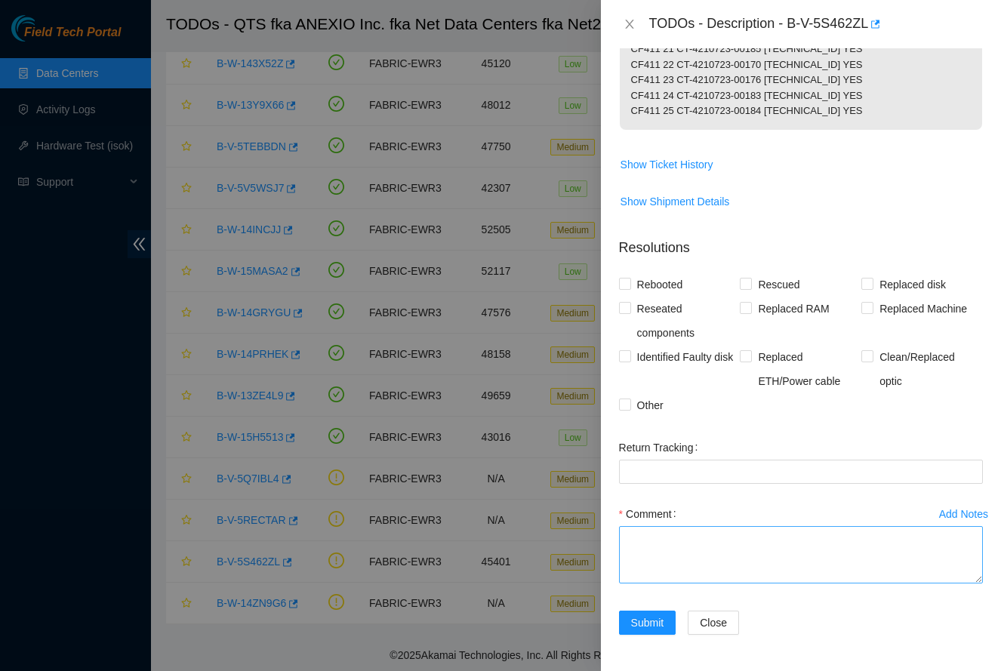
scroll to position [334, 0]
click at [692, 547] on textarea "Comment" at bounding box center [801, 554] width 364 height 57
type textarea "-Powered down machines"
click at [643, 405] on span "Other" at bounding box center [650, 405] width 39 height 24
click at [630, 405] on input "Other" at bounding box center [624, 404] width 11 height 11
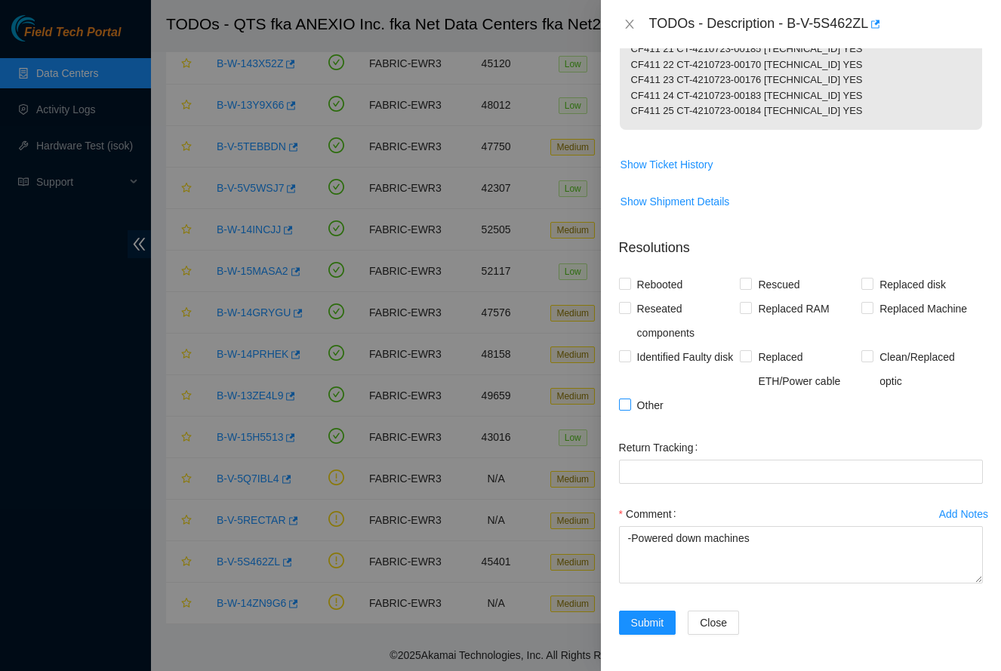
checkbox input "true"
click at [645, 630] on span "Submit" at bounding box center [647, 623] width 33 height 17
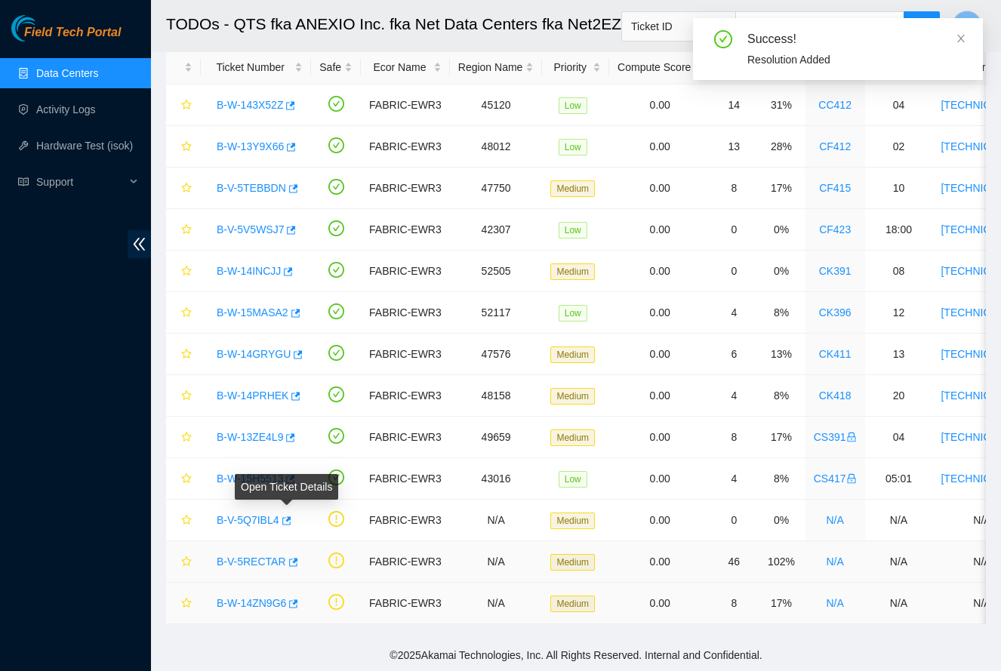
scroll to position [78, 0]
click at [253, 599] on link "B-W-14ZN9G6" at bounding box center [251, 603] width 69 height 12
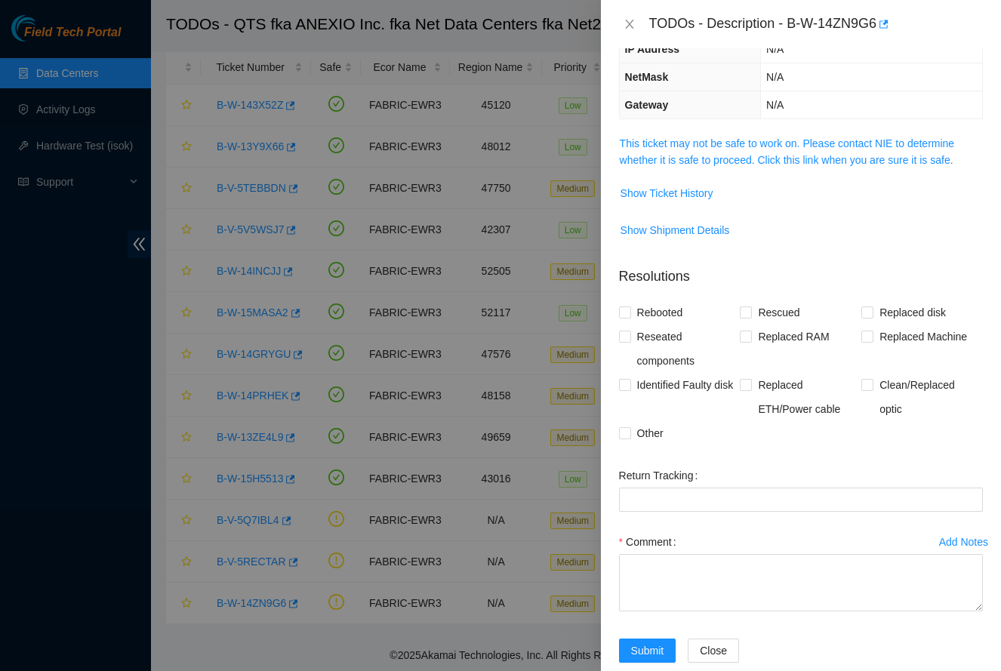
click at [752, 168] on td "This ticket may not be safe to work on. Please contact NIE to determine whether…" at bounding box center [801, 157] width 364 height 46
click at [753, 159] on link "This ticket may not be safe to work on. Please contact NIE to determine whether…" at bounding box center [787, 151] width 335 height 29
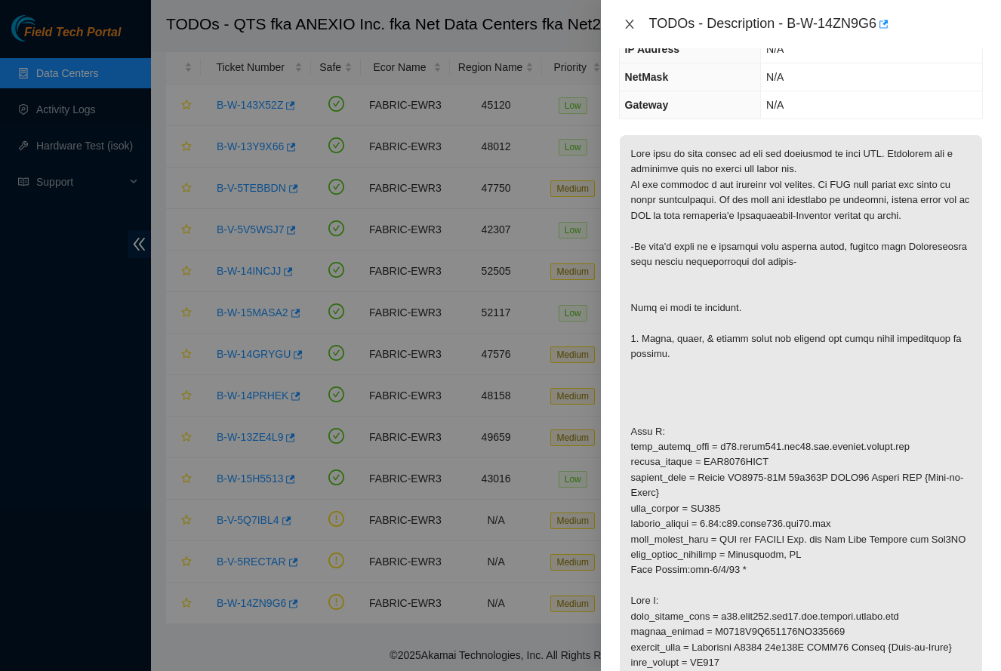
click at [625, 20] on icon "close" at bounding box center [630, 24] width 12 height 12
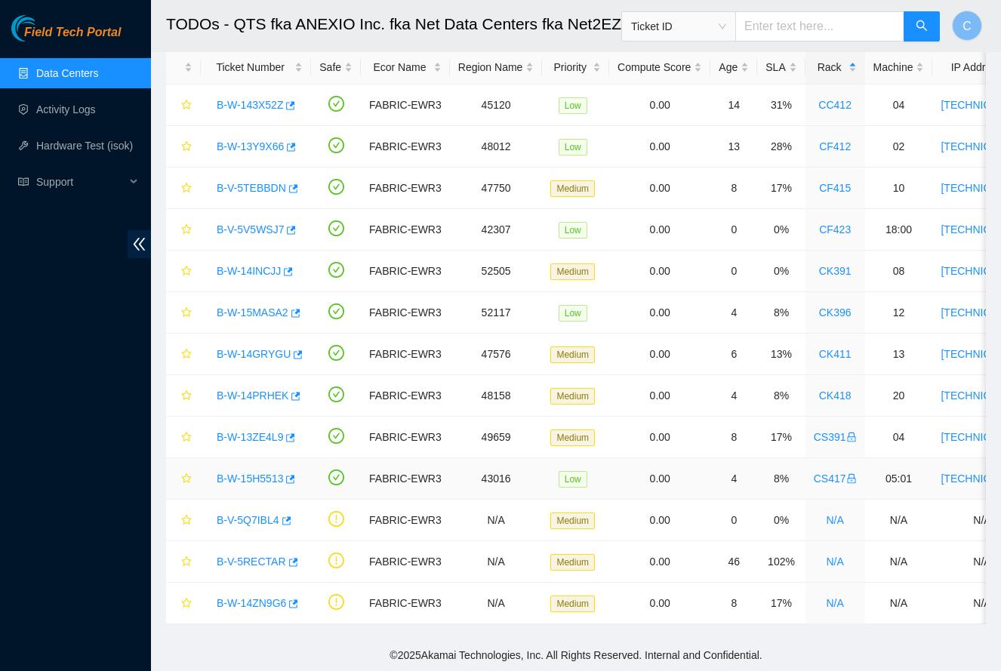
click at [233, 483] on link "B-W-15H5513" at bounding box center [250, 479] width 66 height 12
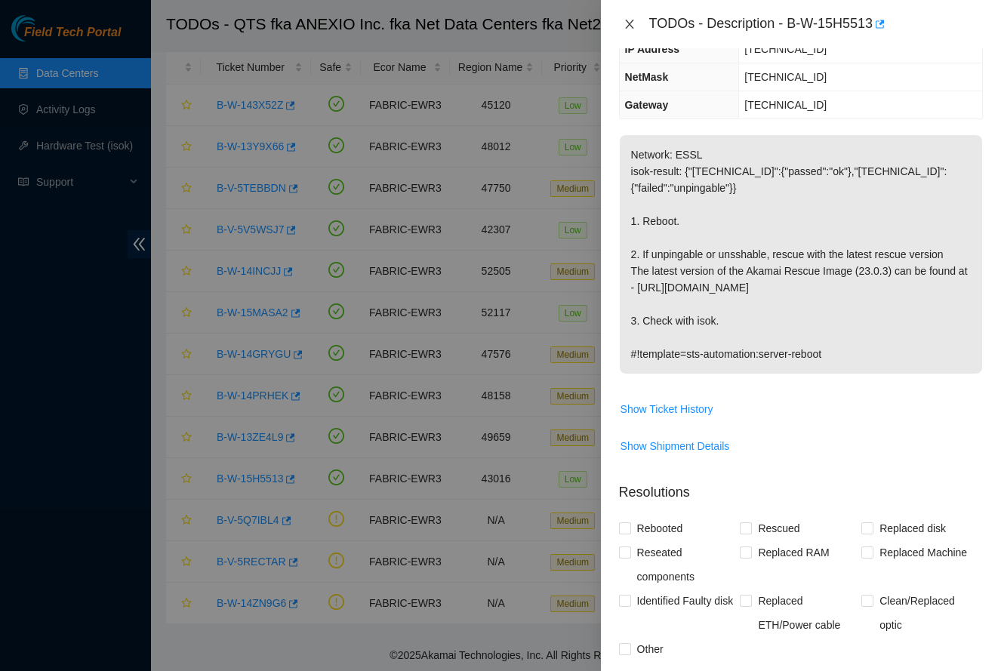
click at [632, 23] on icon "close" at bounding box center [630, 24] width 12 height 12
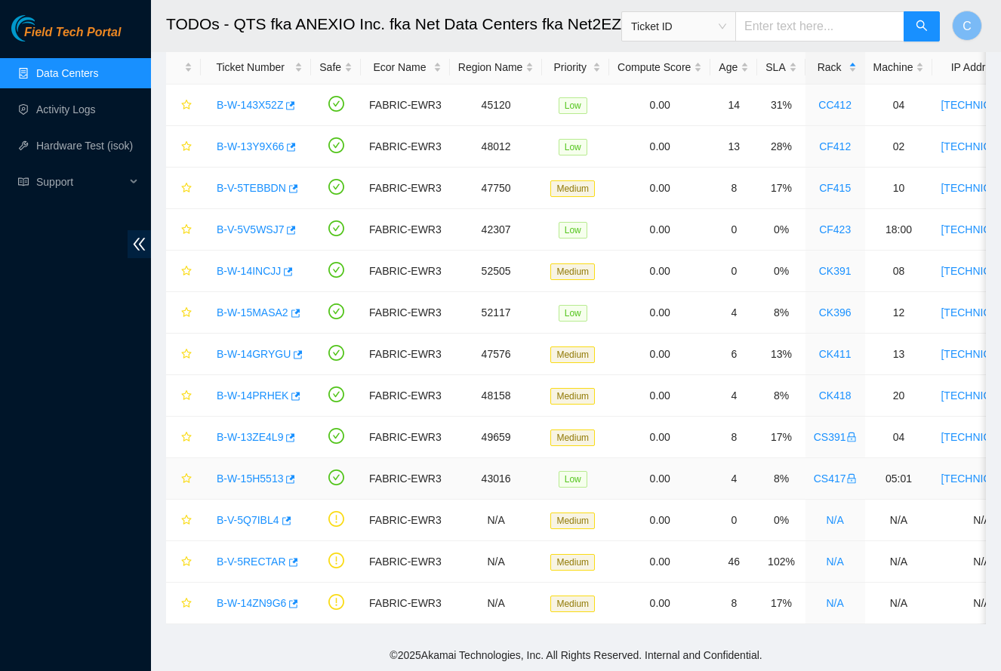
click at [251, 479] on link "B-W-15H5513" at bounding box center [250, 479] width 66 height 12
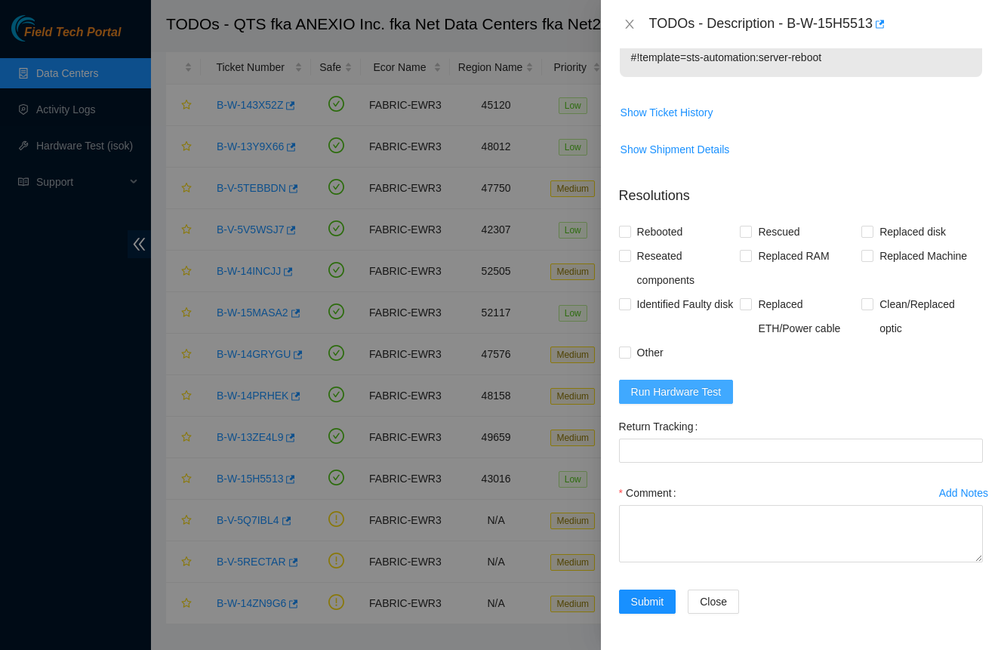
scroll to position [485, 0]
click at [687, 387] on span "Run Hardware Test" at bounding box center [676, 392] width 91 height 17
click at [646, 227] on span "Rebooted" at bounding box center [660, 232] width 58 height 24
click at [630, 227] on input "Rebooted" at bounding box center [624, 231] width 11 height 11
checkbox input "true"
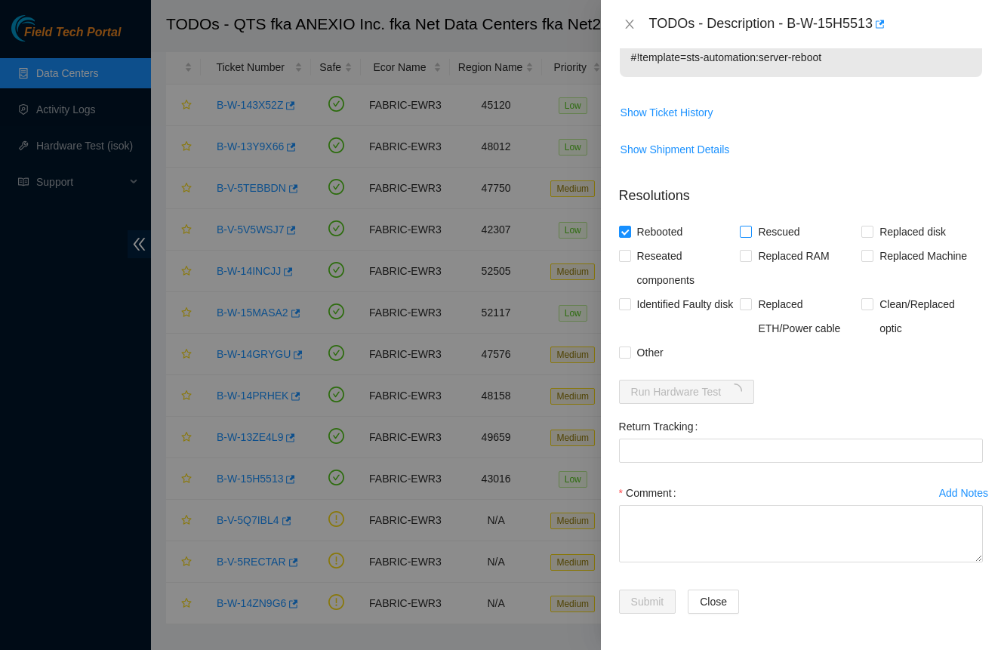
click at [792, 231] on span "Rescued" at bounding box center [779, 232] width 54 height 24
click at [750, 231] on input "Rescued" at bounding box center [745, 231] width 11 height 11
checkbox input "true"
click at [723, 518] on textarea "Comment" at bounding box center [801, 533] width 364 height 57
paste textarea "-Safely powered down for ten minutes. Let power drain -Rescued and rebooted. -C…"
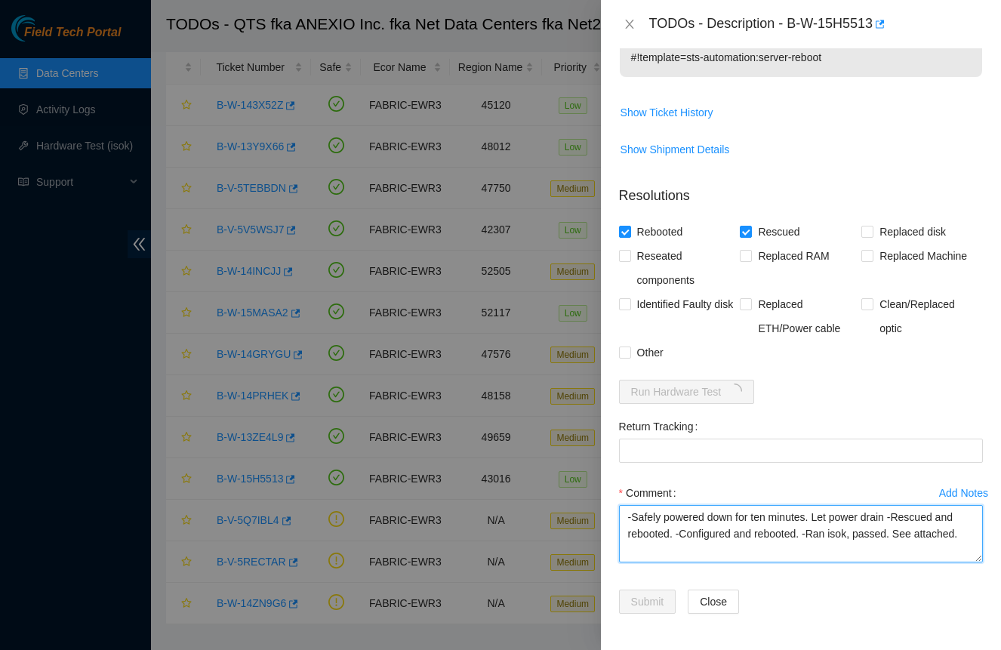
click at [738, 514] on textarea "-Safely powered down for ten minutes. Let power drain -Rescued and rebooted. -C…" at bounding box center [801, 533] width 364 height 57
drag, startPoint x: 925, startPoint y: 517, endPoint x: 764, endPoint y: 512, distance: 160.9
click at [764, 513] on textarea "-Safely powered down node for ten minutes. Let power drain -Rescued and reboote…" at bounding box center [801, 533] width 364 height 57
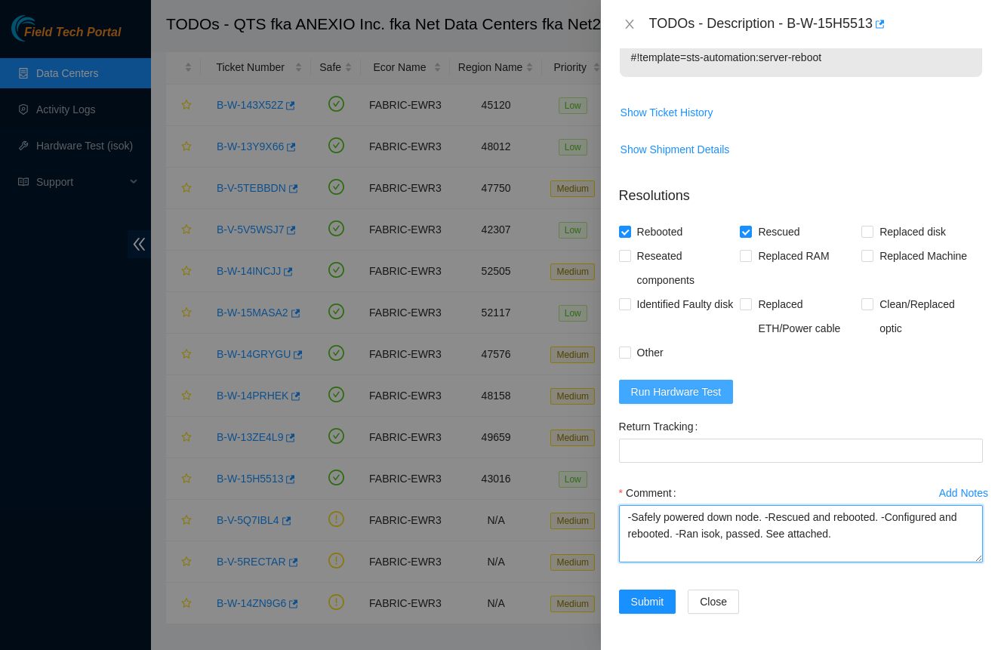
type textarea "-Safely powered down node. -Rescued and rebooted. -Configured and rebooted. -Ra…"
click at [696, 385] on span "Run Hardware Test" at bounding box center [676, 392] width 91 height 17
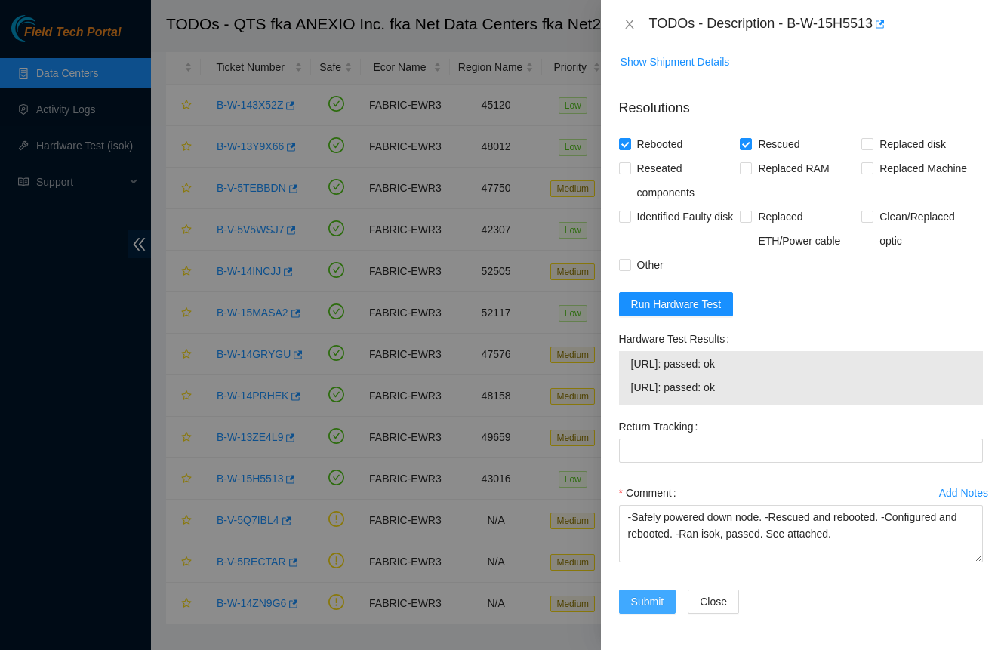
scroll to position [572, 0]
click at [652, 602] on span "Submit" at bounding box center [647, 601] width 33 height 17
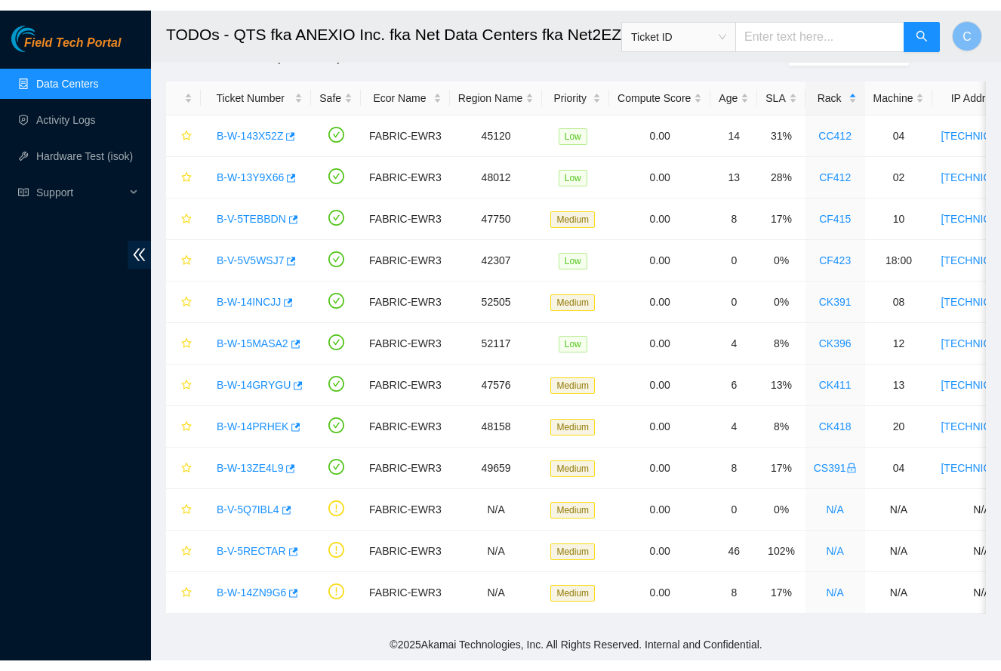
scroll to position [36, 0]
